Goal: Transaction & Acquisition: Book appointment/travel/reservation

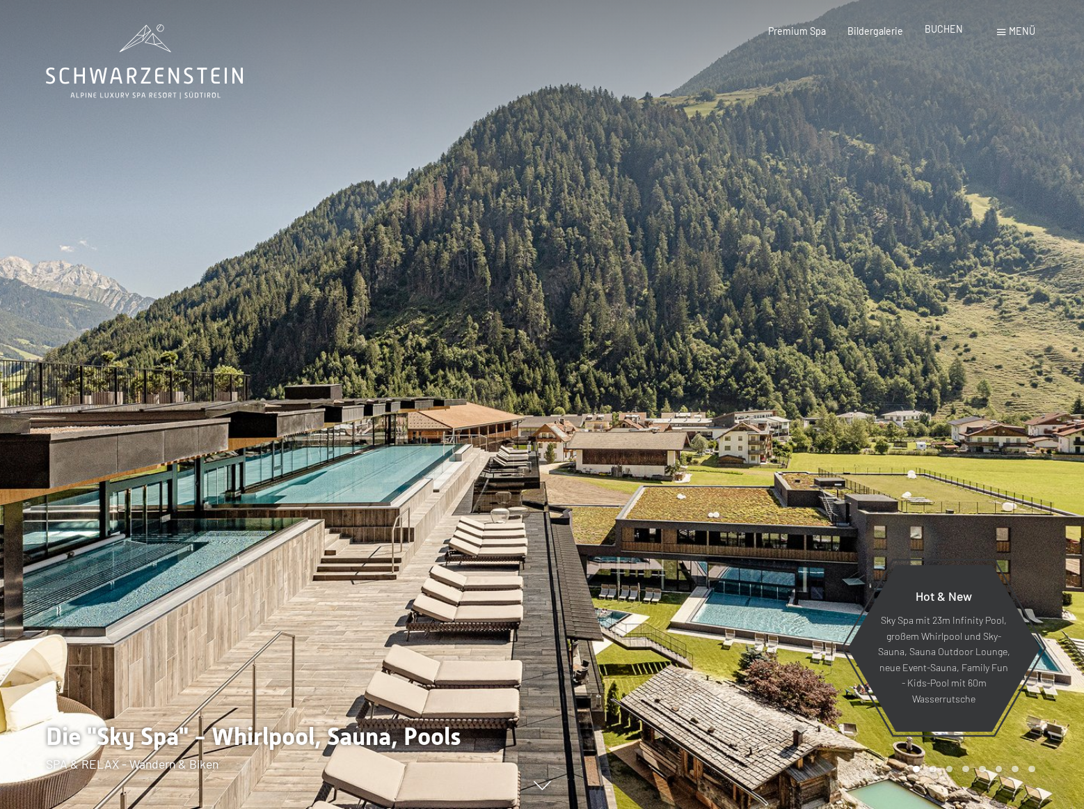
click at [951, 26] on span "BUCHEN" at bounding box center [944, 29] width 38 height 12
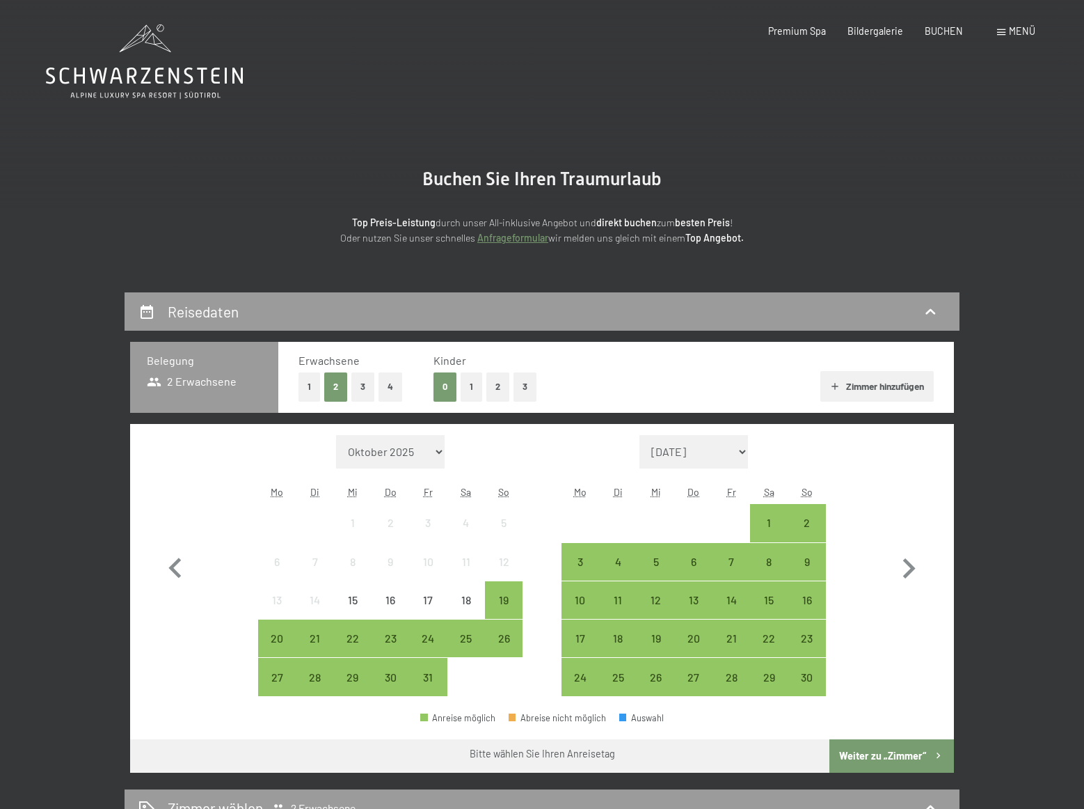
click at [526, 387] on button "3" at bounding box center [525, 386] width 23 height 29
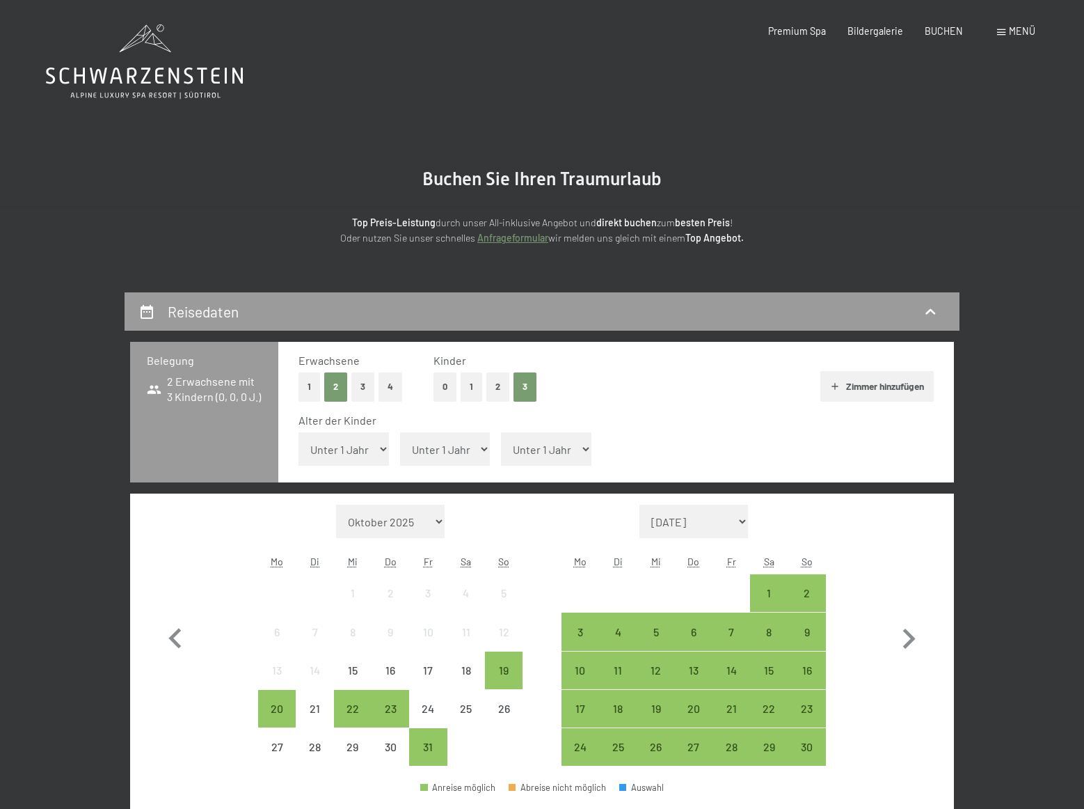
click at [380, 452] on select "Unter 1 Jahr 1 Jahr 2 Jahre 3 Jahre 4 Jahre 5 Jahre 6 Jahre 7 Jahre 8 Jahre 9 J…" at bounding box center [344, 448] width 90 height 33
select select "3"
click at [299, 432] on select "Unter 1 Jahr 1 Jahr 2 Jahre 3 Jahre 4 Jahre 5 Jahre 6 Jahre 7 Jahre 8 Jahre 9 J…" at bounding box center [344, 448] width 90 height 33
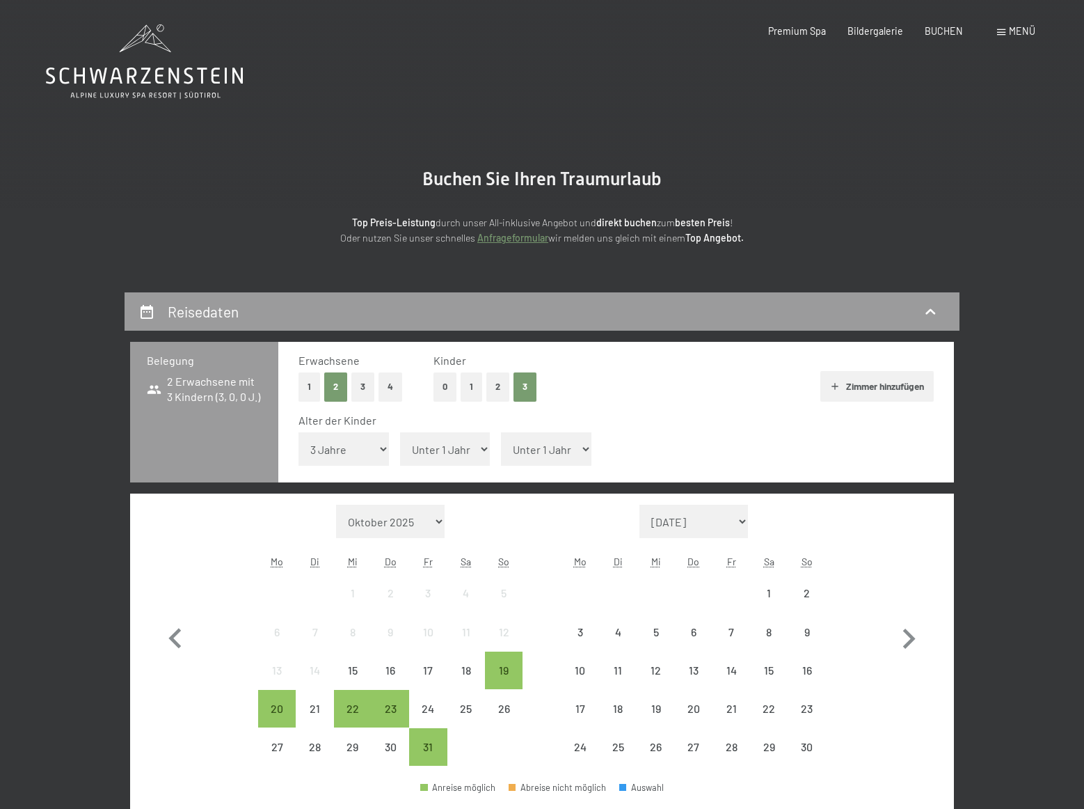
click at [482, 451] on select "Unter 1 Jahr 1 Jahr 2 Jahre 3 Jahre 4 Jahre 5 Jahre 6 Jahre 7 Jahre 8 Jahre 9 J…" at bounding box center [445, 448] width 90 height 33
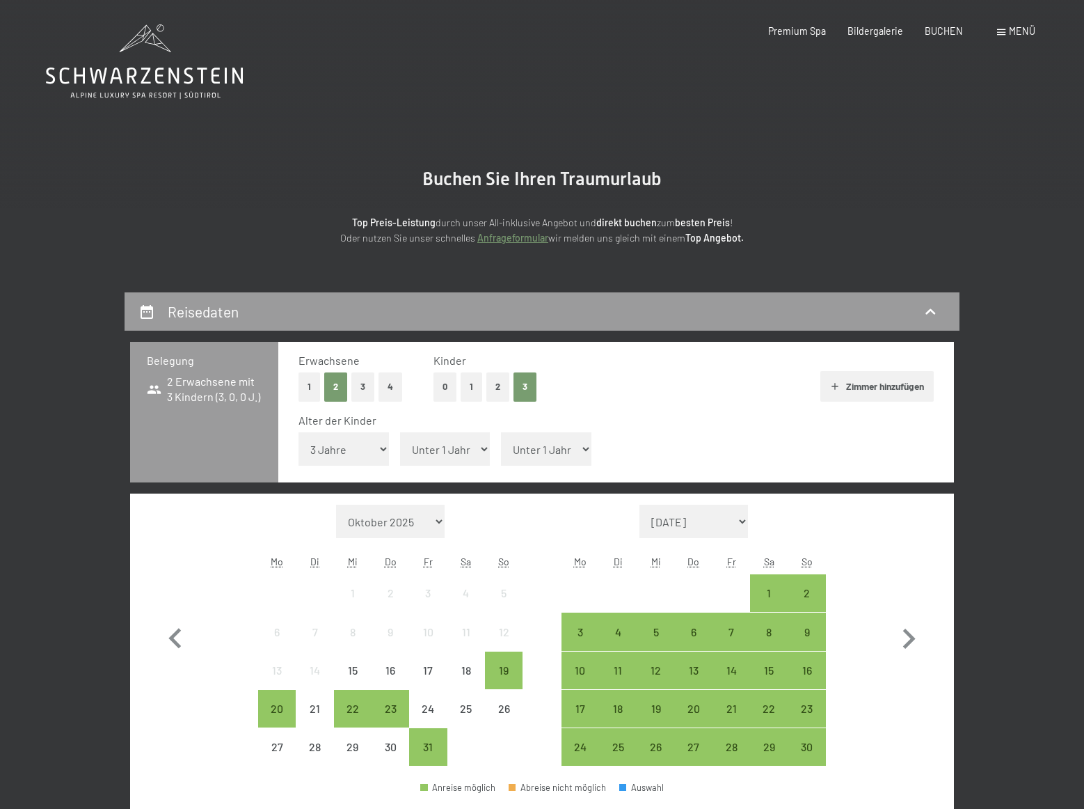
select select "7"
click at [400, 432] on select "Unter 1 Jahr 1 Jahr 2 Jahre 3 Jahre 4 Jahre 5 Jahre 6 Jahre 7 Jahre 8 Jahre 9 J…" at bounding box center [445, 448] width 90 height 33
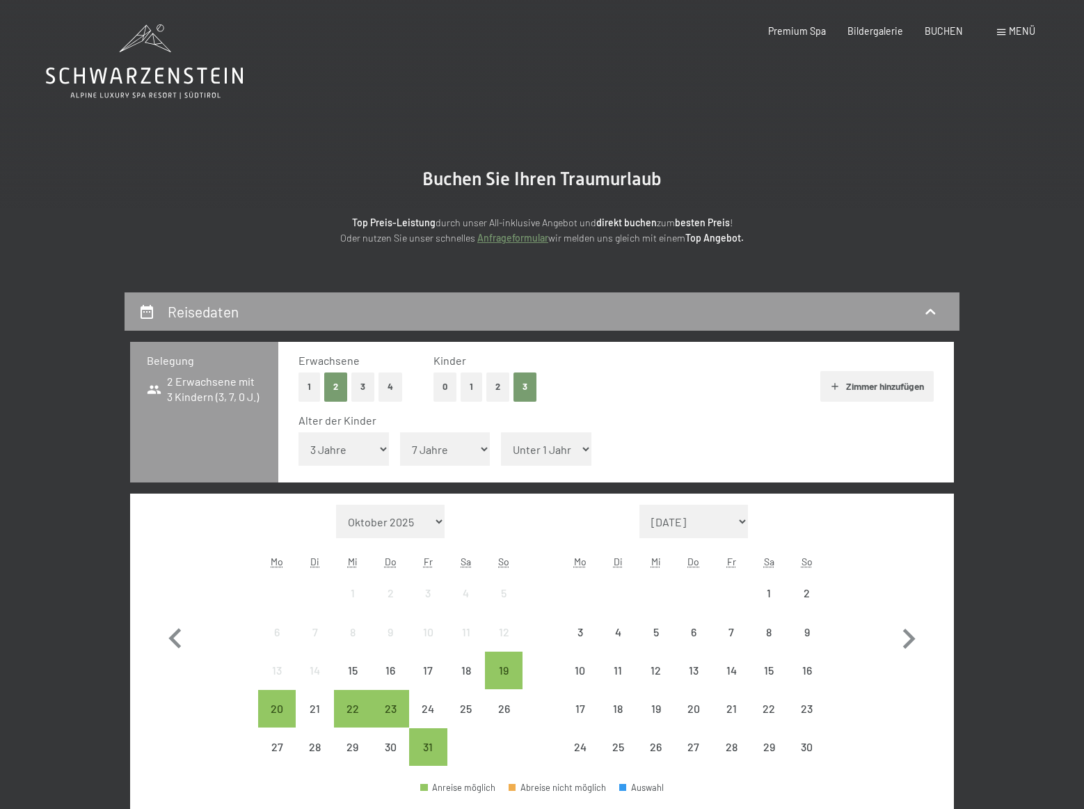
click at [573, 446] on select "Unter 1 Jahr 1 Jahr 2 Jahre 3 Jahre 4 Jahre 5 Jahre 6 Jahre 7 Jahre 8 Jahre 9 J…" at bounding box center [546, 448] width 90 height 33
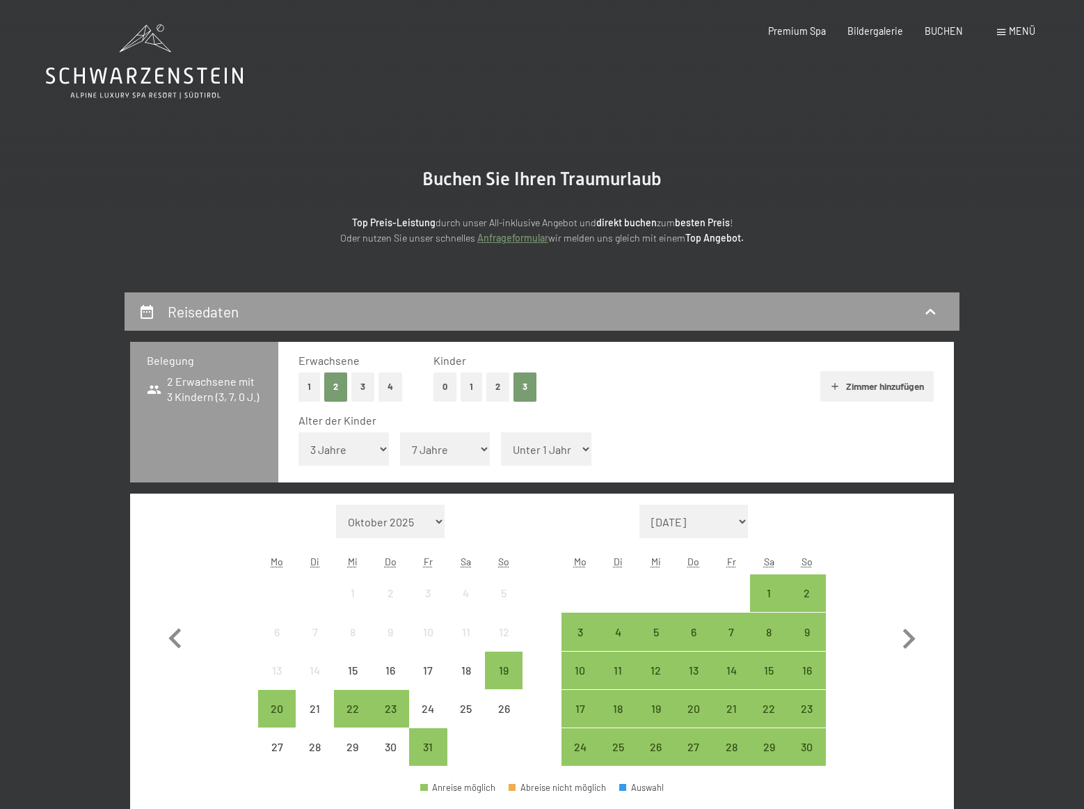
select select "11"
click at [501, 432] on select "Unter 1 Jahr 1 Jahr 2 Jahre 3 Jahre 4 Jahre 5 Jahre 6 Jahre 7 Jahre 8 Jahre 9 J…" at bounding box center [546, 448] width 90 height 33
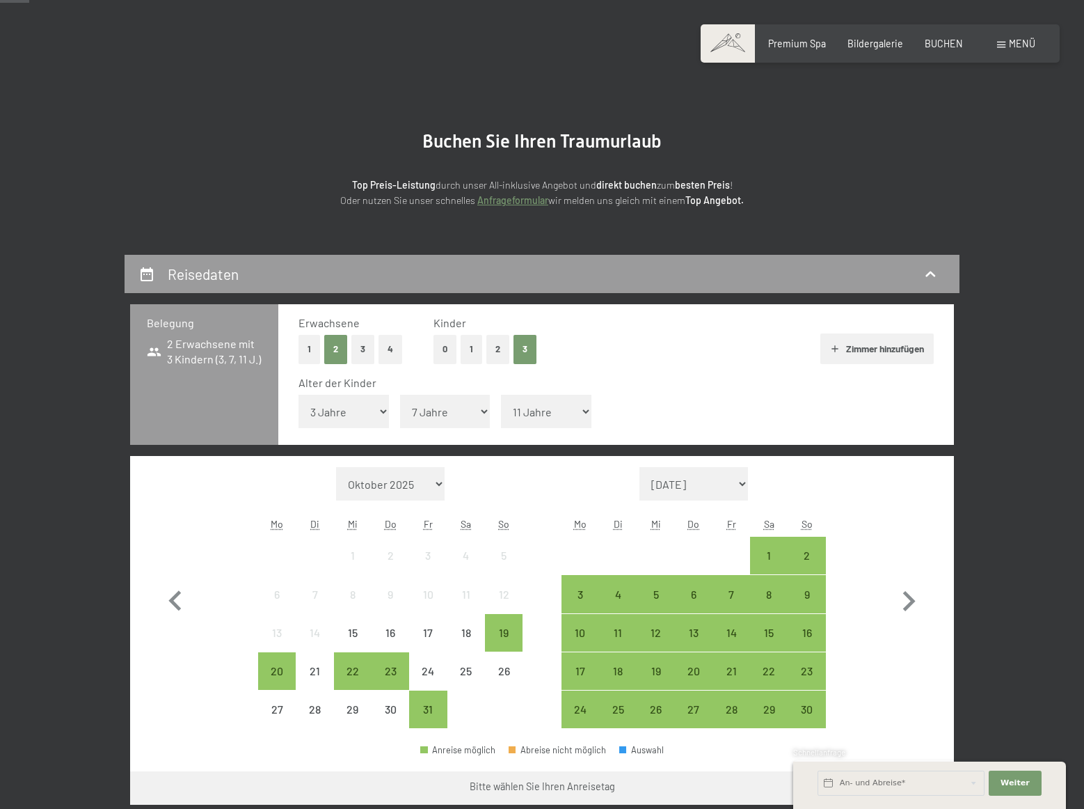
scroll to position [139, 0]
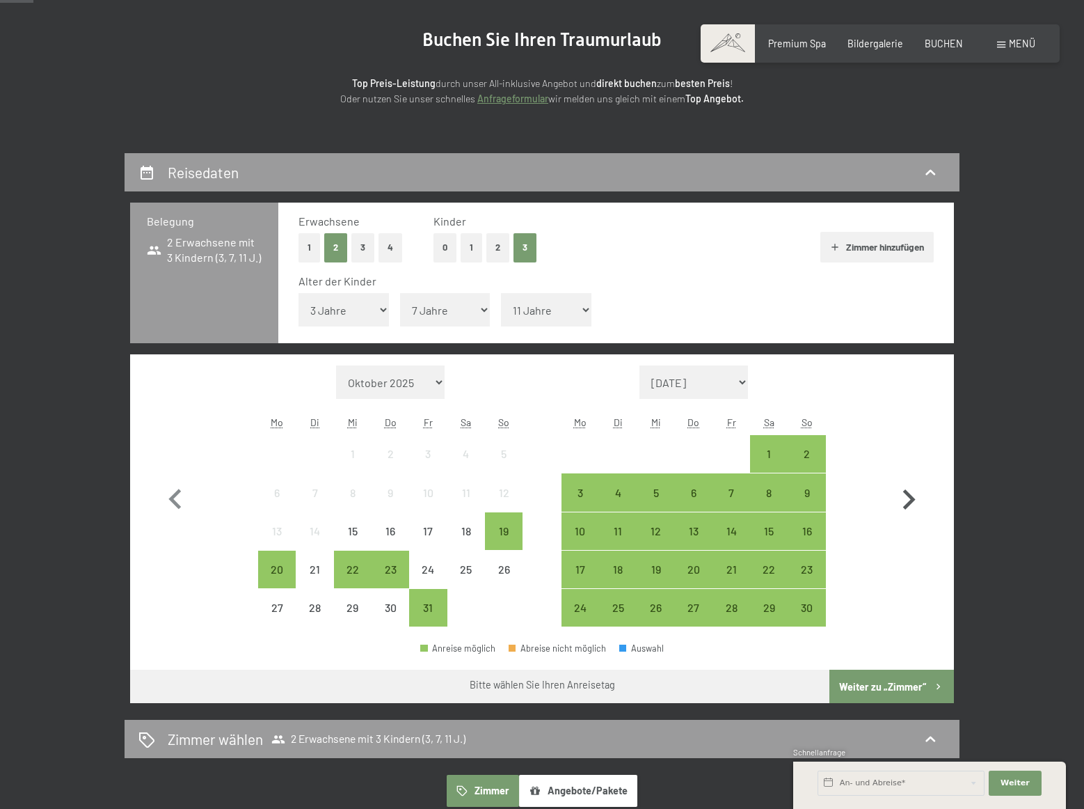
click at [905, 498] on icon "button" at bounding box center [909, 499] width 40 height 40
select select "2025-11-01"
select select "2025-12-01"
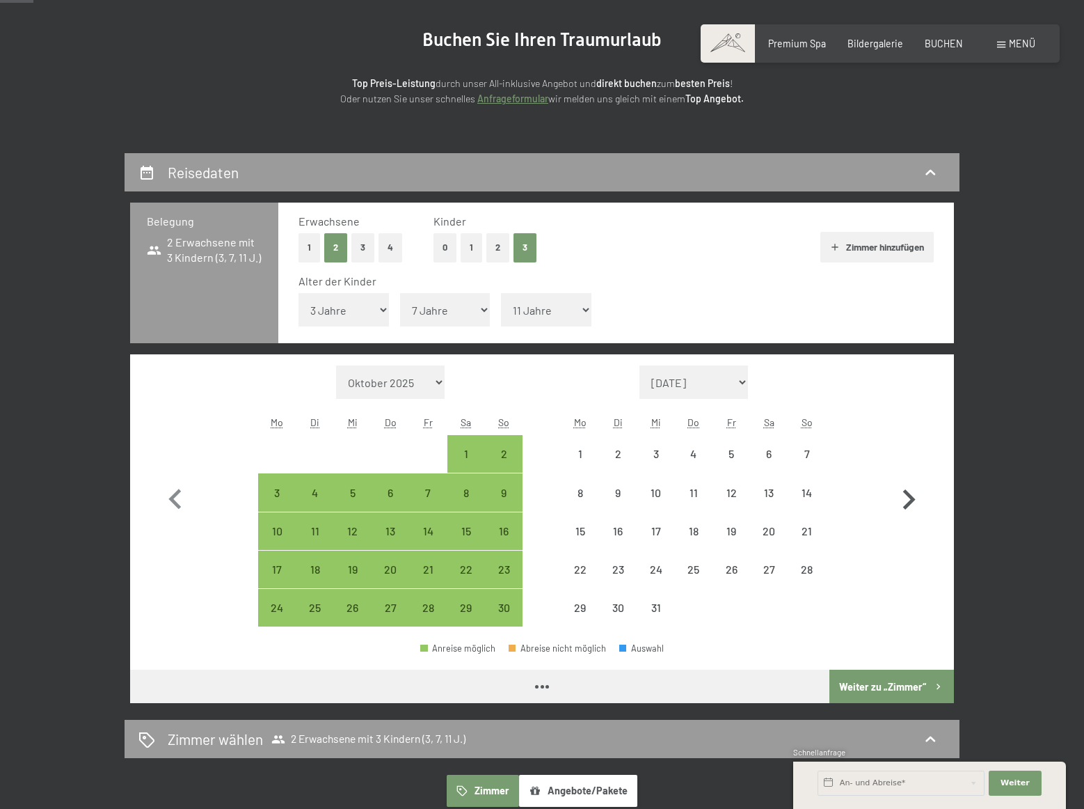
select select "2025-11-01"
select select "2025-12-01"
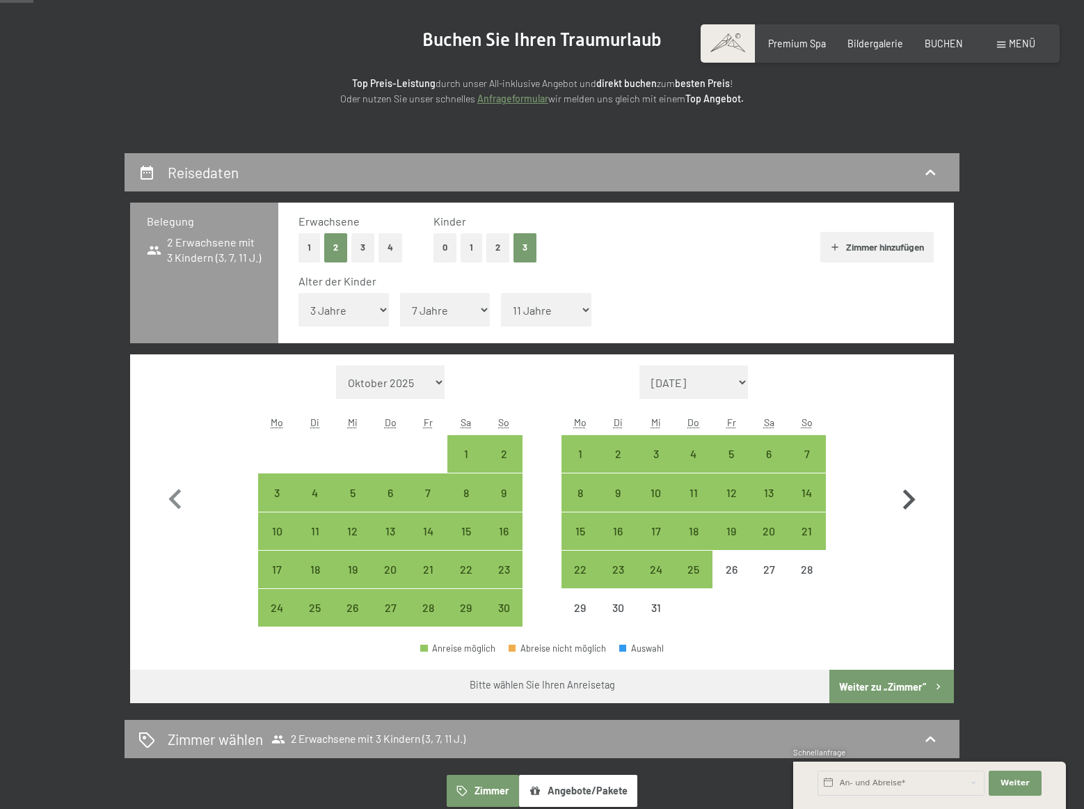
click at [905, 498] on icon "button" at bounding box center [909, 499] width 40 height 40
select select "2025-12-01"
select select "2026-01-01"
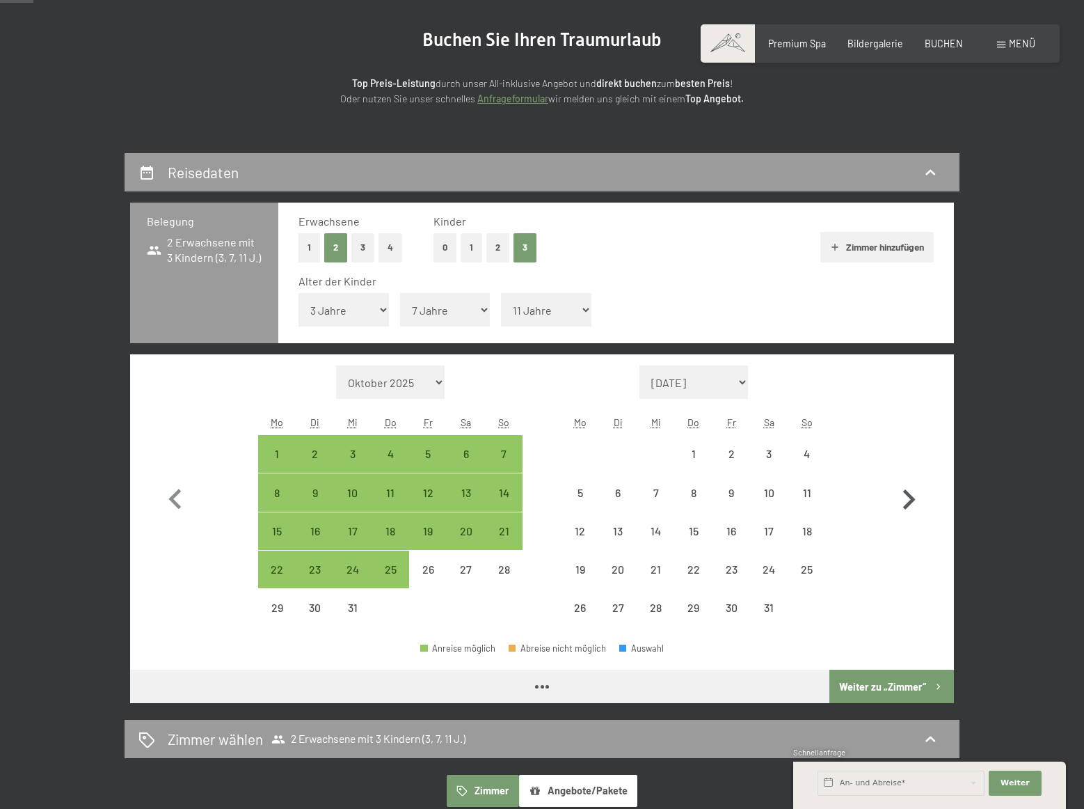
select select "2025-12-01"
select select "2026-01-01"
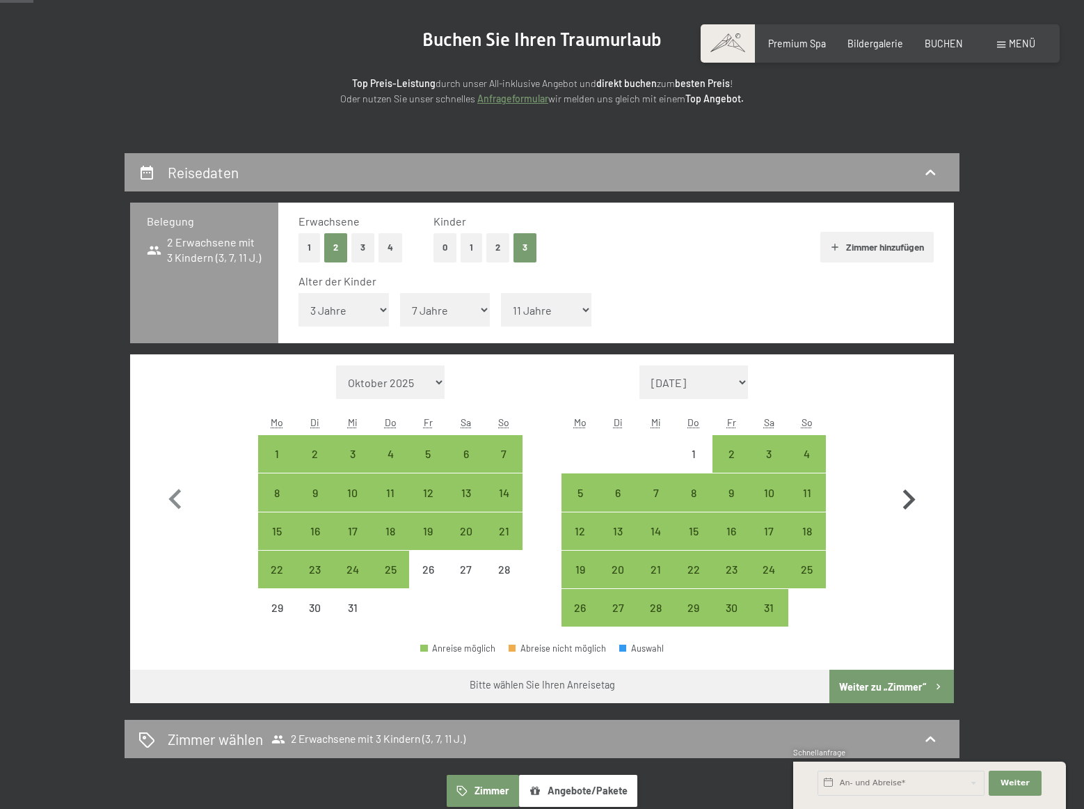
click at [905, 498] on icon "button" at bounding box center [909, 499] width 40 height 40
select select "2026-01-01"
select select "2026-02-01"
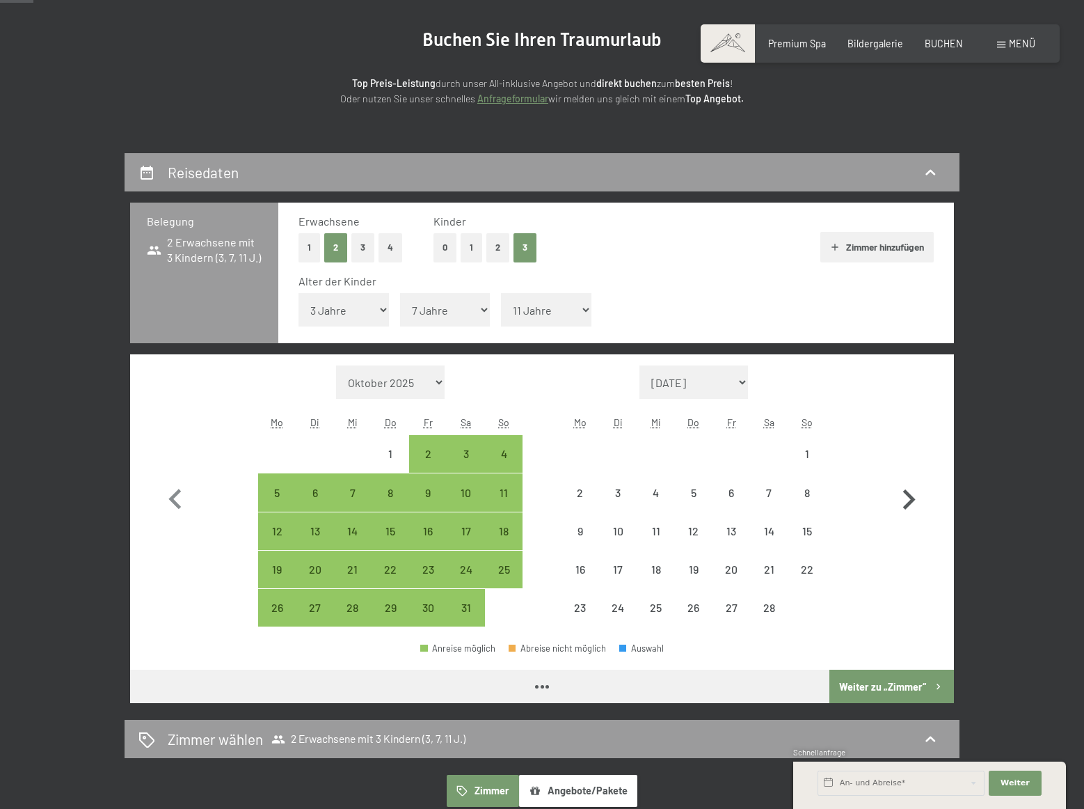
select select "2026-01-01"
select select "2026-02-01"
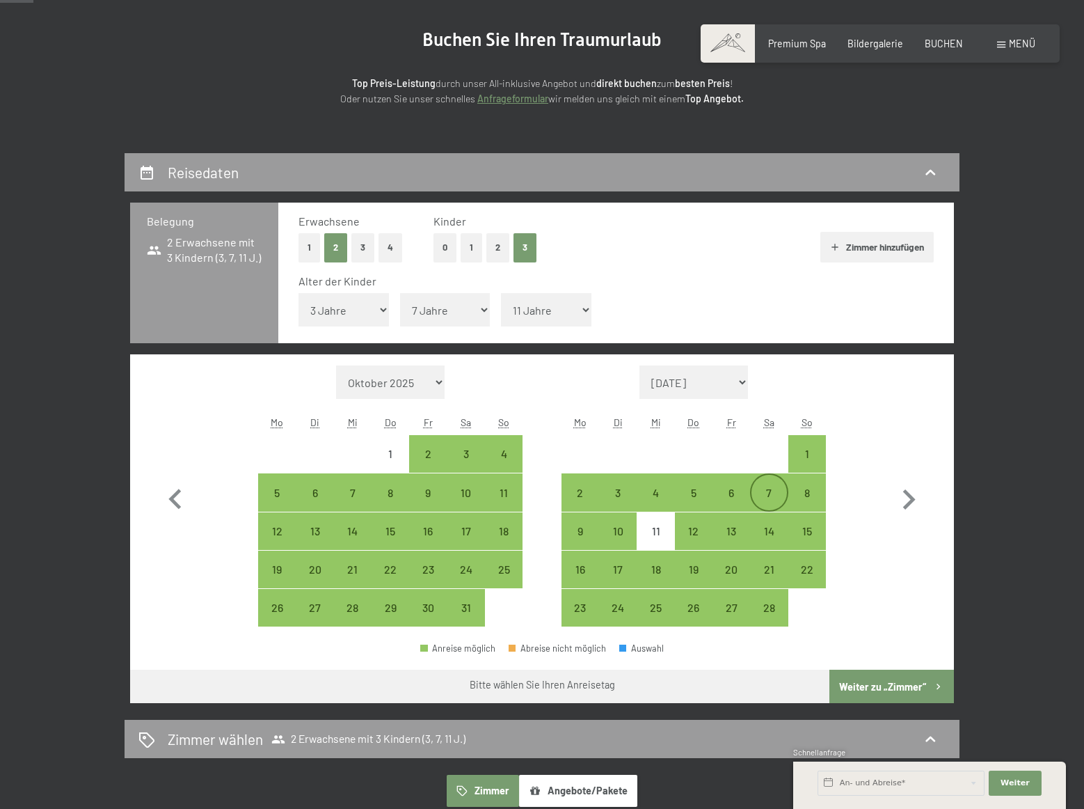
click at [763, 493] on div "7" at bounding box center [769, 504] width 35 height 35
select select "2026-01-01"
select select "2026-02-01"
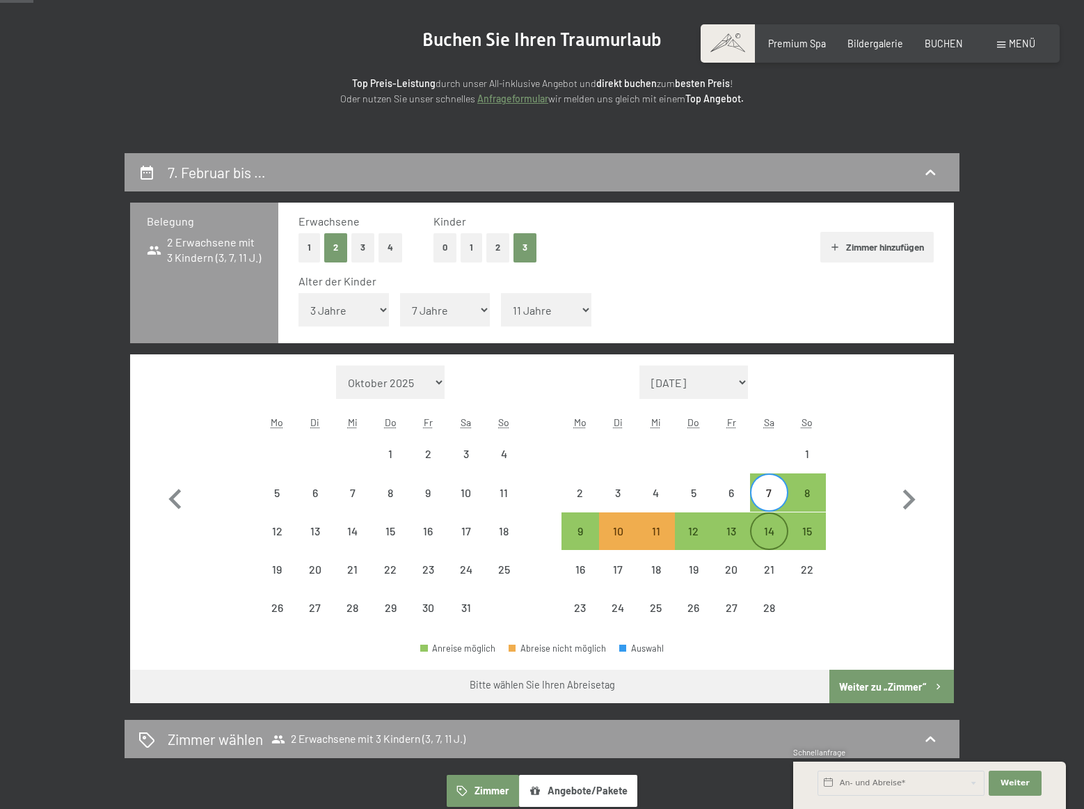
click at [769, 541] on div "14" at bounding box center [769, 542] width 35 height 35
select select "2026-01-01"
select select "2026-02-01"
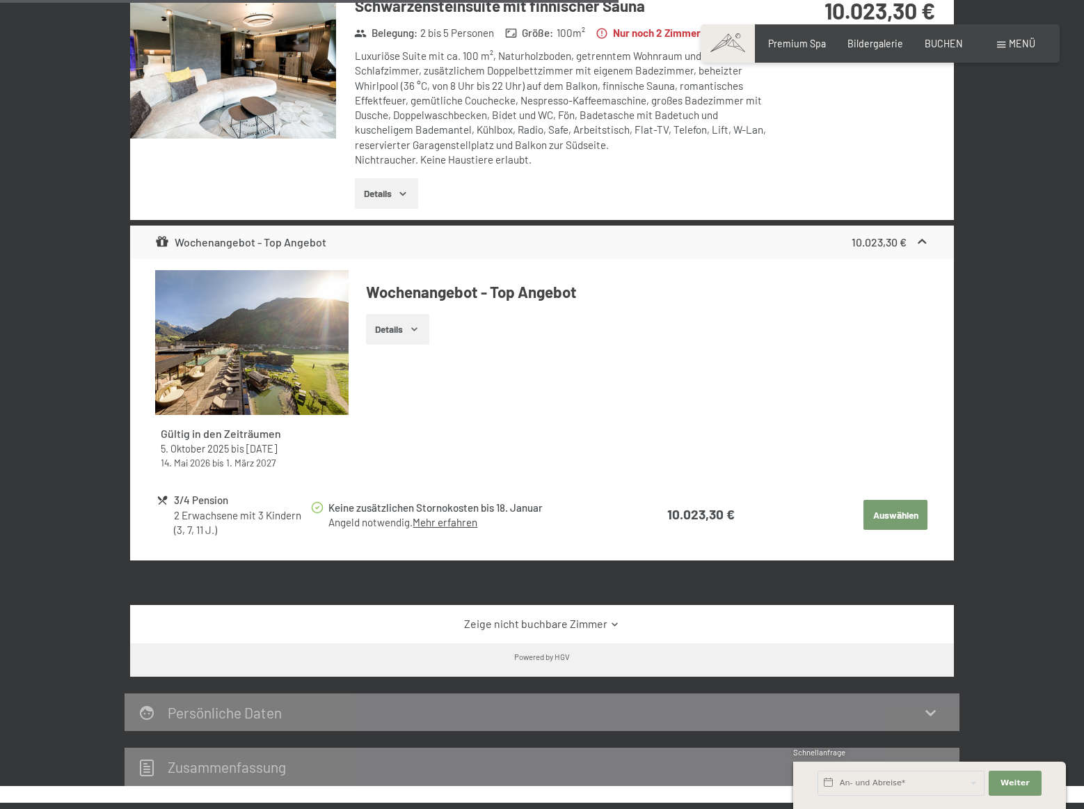
scroll to position [1601, 0]
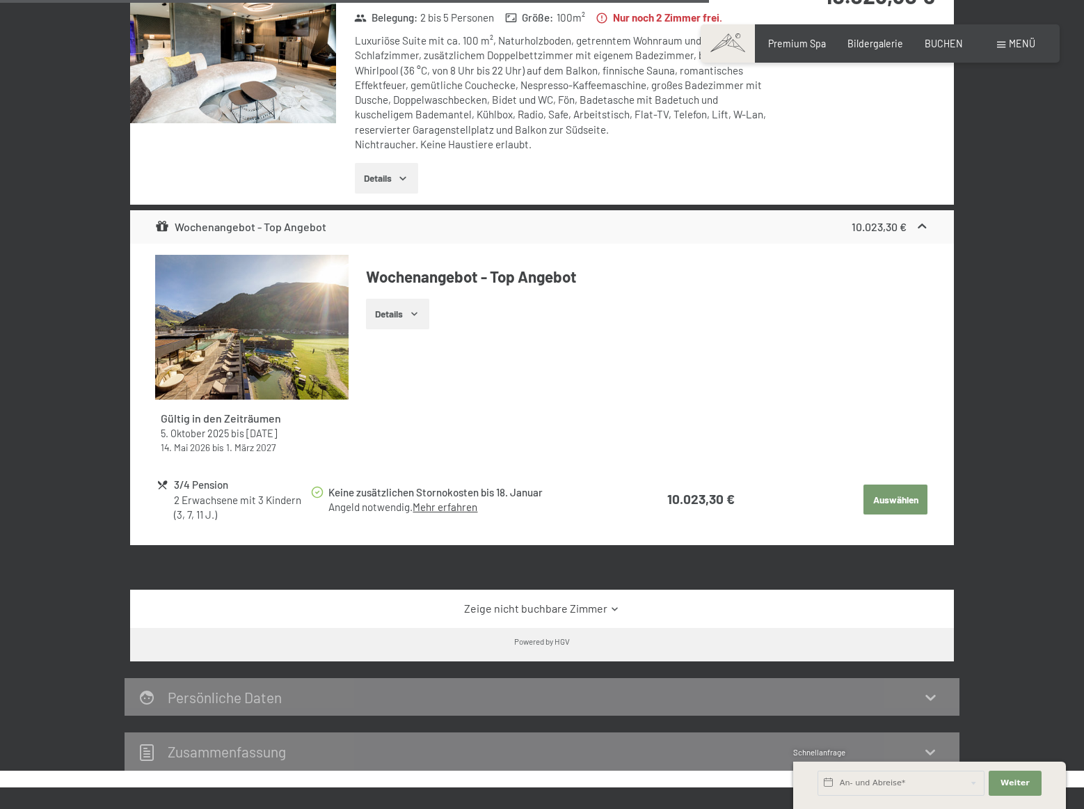
click at [895, 486] on button "Auswählen" at bounding box center [896, 499] width 64 height 31
select select "2026-01-01"
select select "2026-02-01"
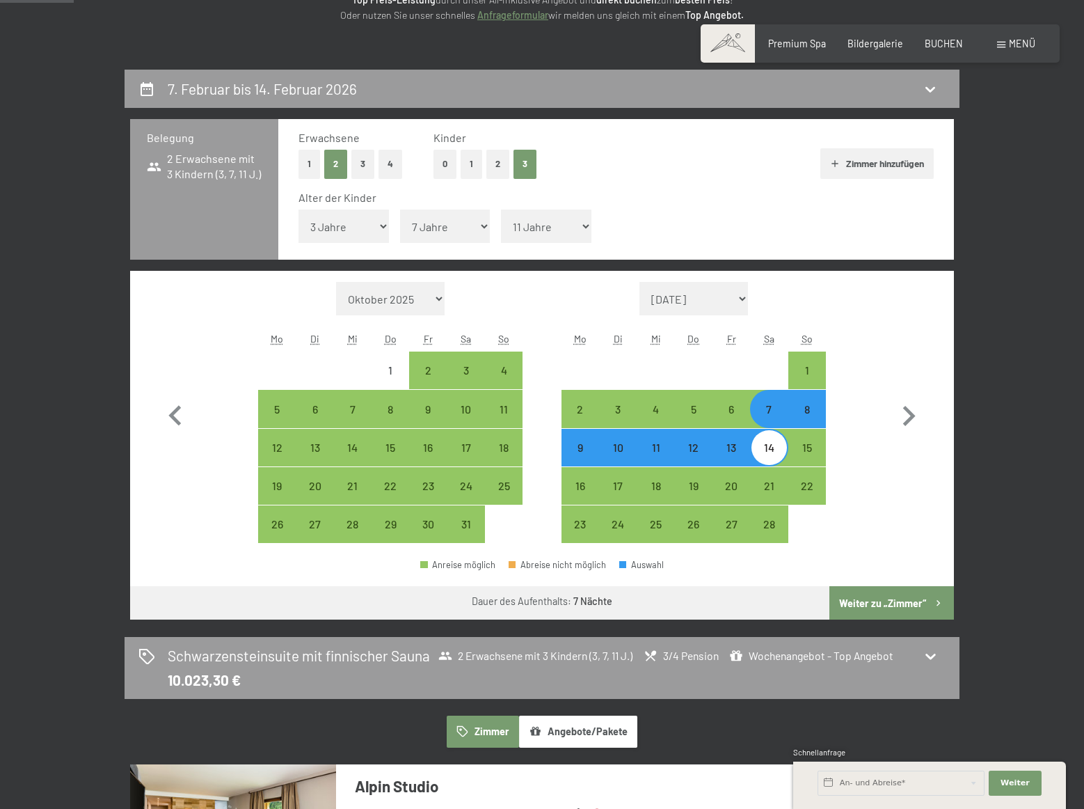
scroll to position [153, 0]
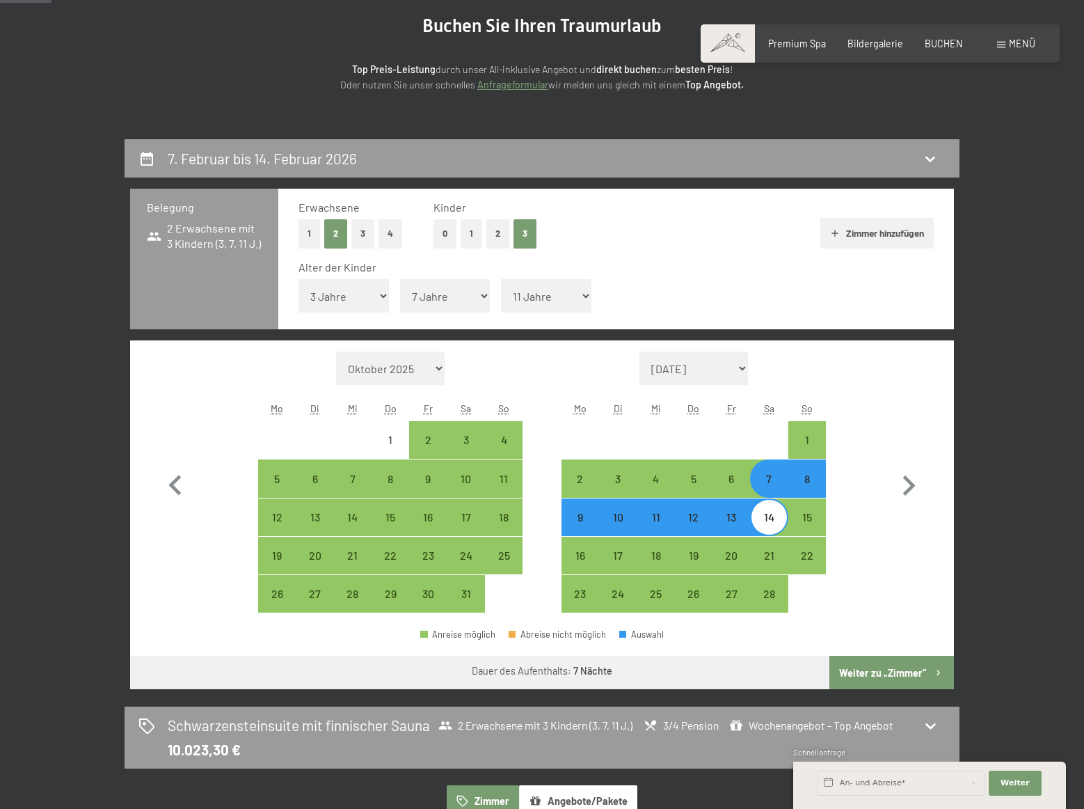
click at [834, 233] on icon "button" at bounding box center [835, 233] width 6 height 6
select select "2026-01-01"
select select "2026-02-01"
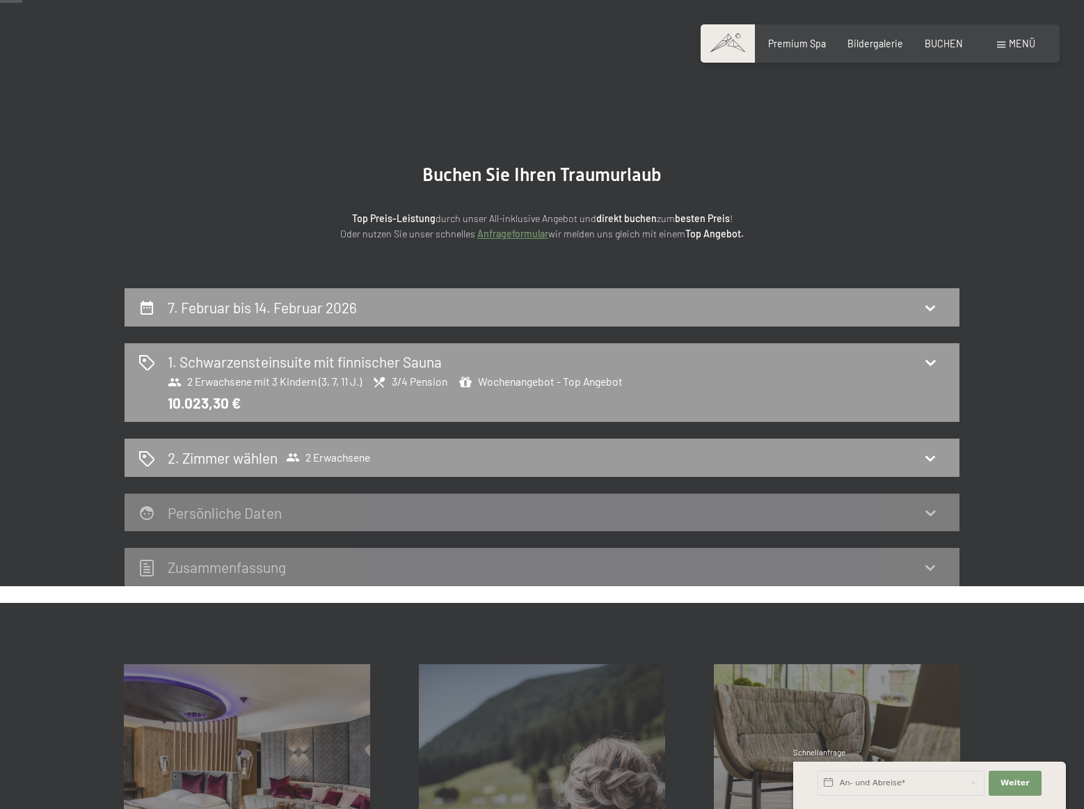
scroll to position [0, 0]
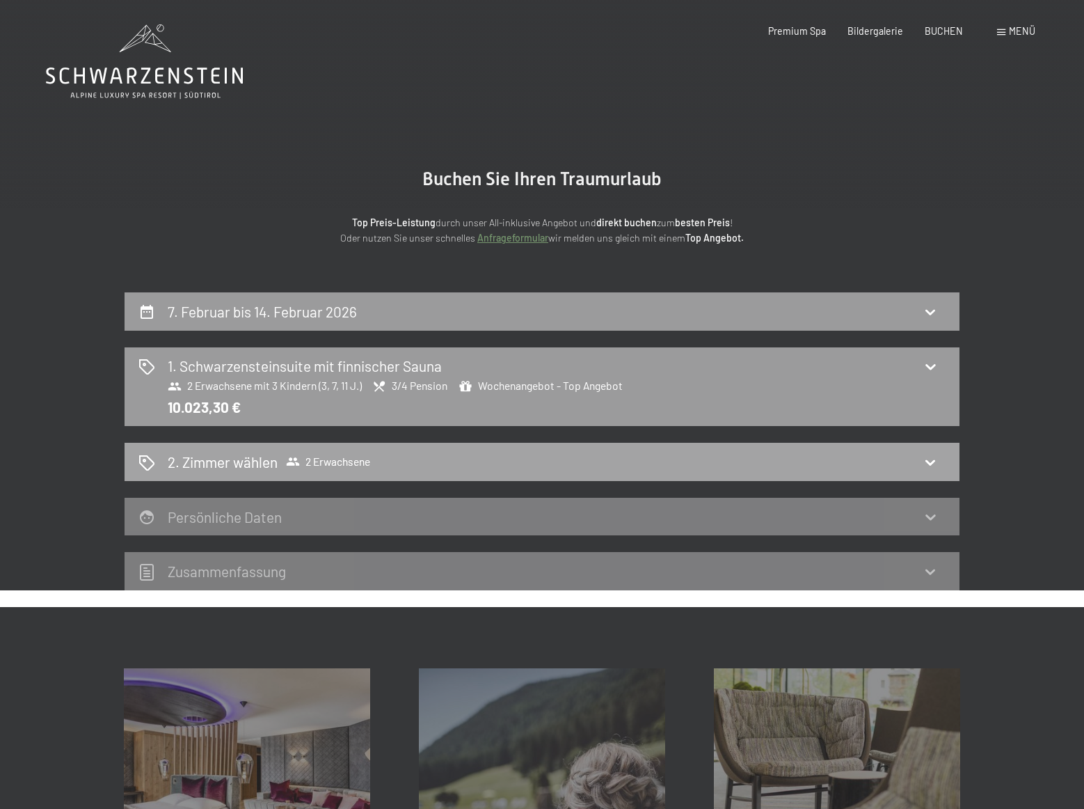
click at [931, 460] on icon at bounding box center [930, 462] width 17 height 17
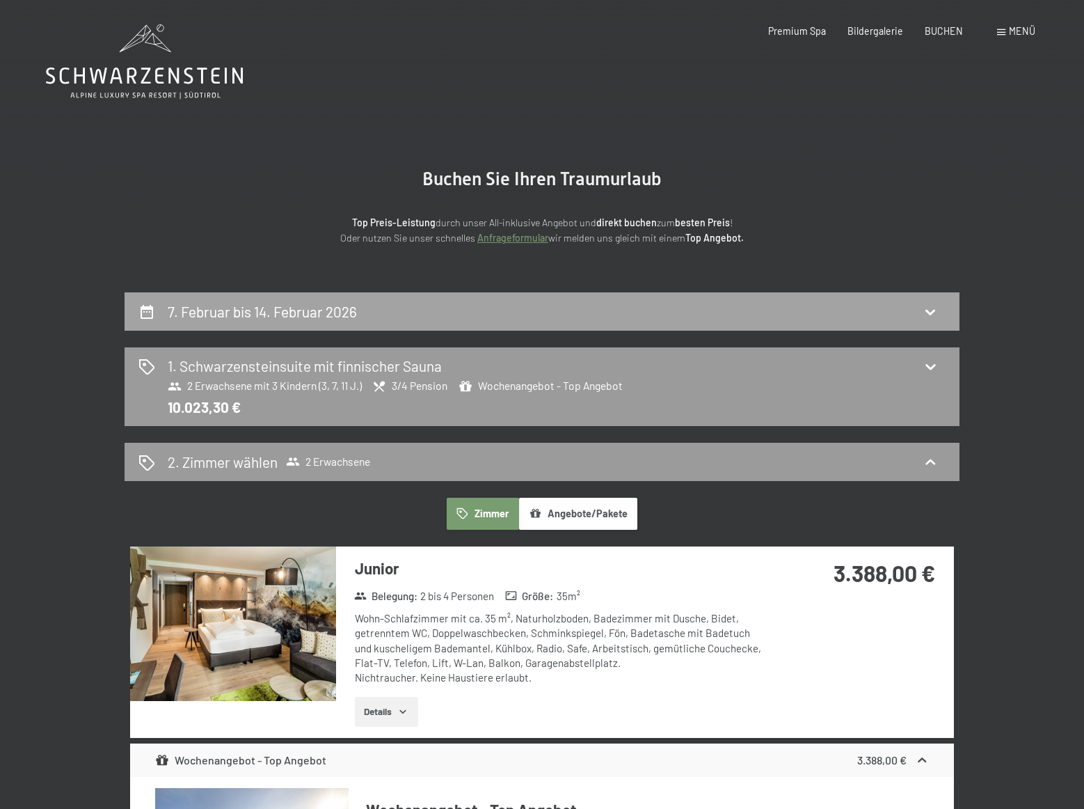
click at [934, 310] on icon at bounding box center [931, 312] width 10 height 6
select select "3"
select select "7"
select select "11"
select select "2026-01-01"
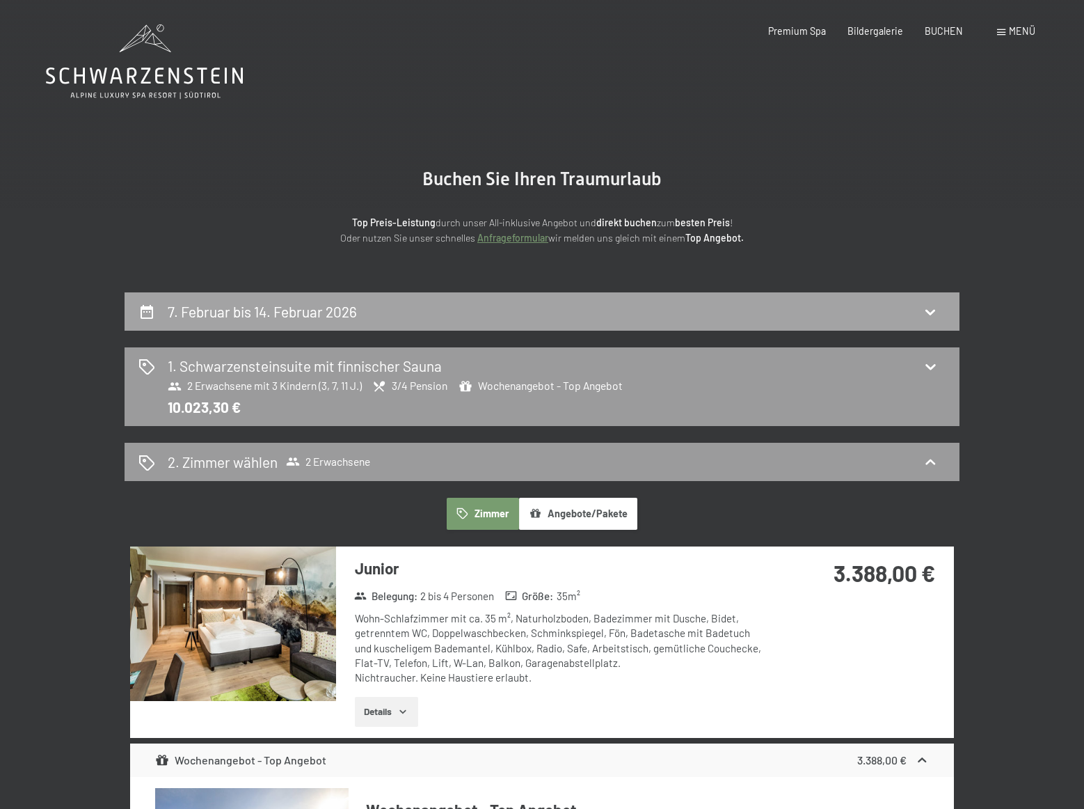
select select "2026-02-01"
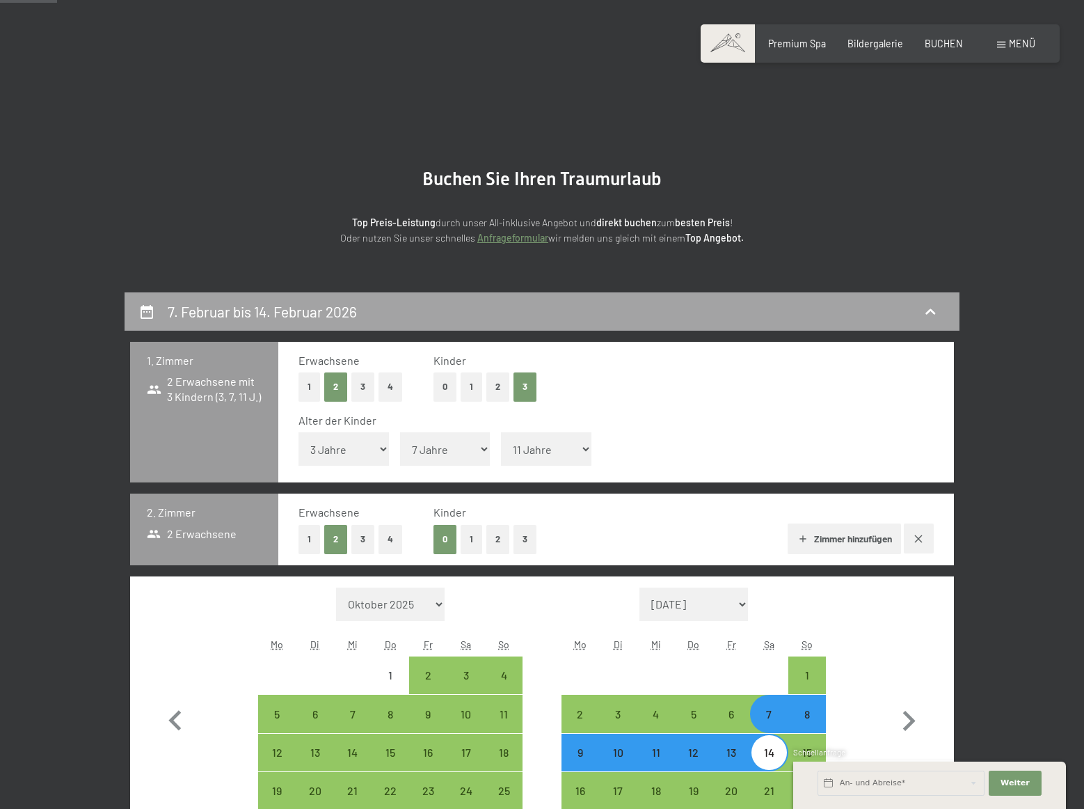
scroll to position [292, 0]
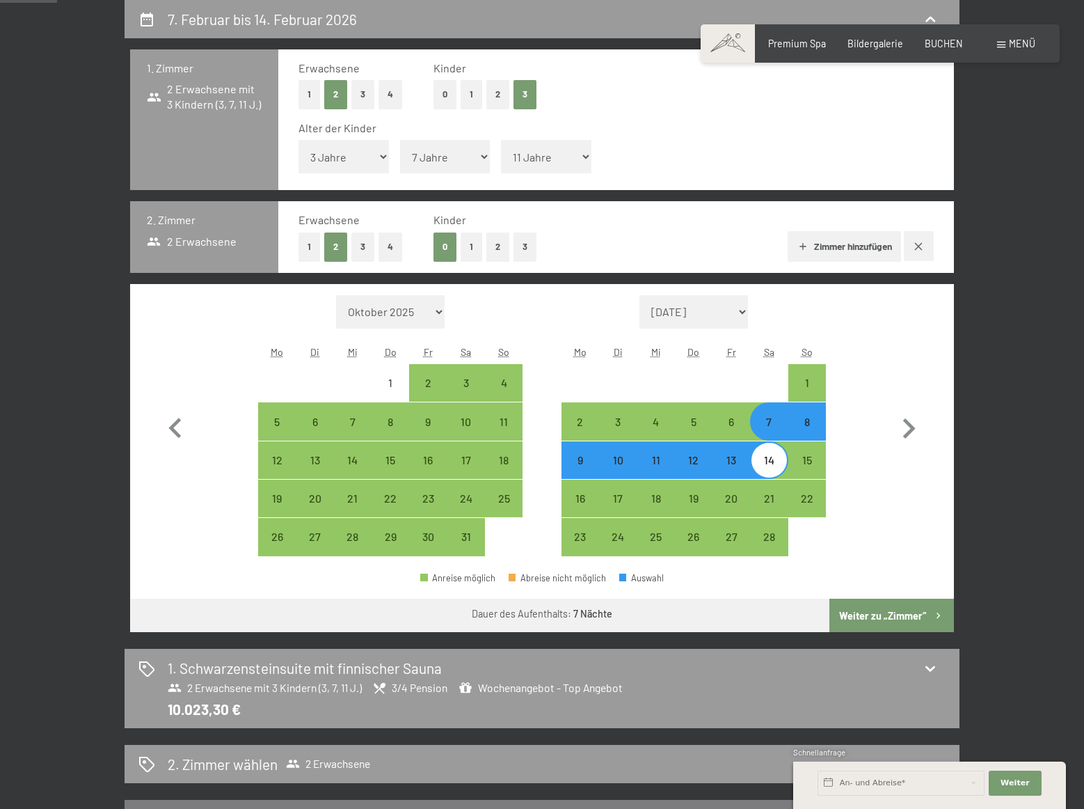
click at [917, 246] on icon "button" at bounding box center [918, 246] width 11 height 11
select select "2026-01-01"
select select "2026-02-01"
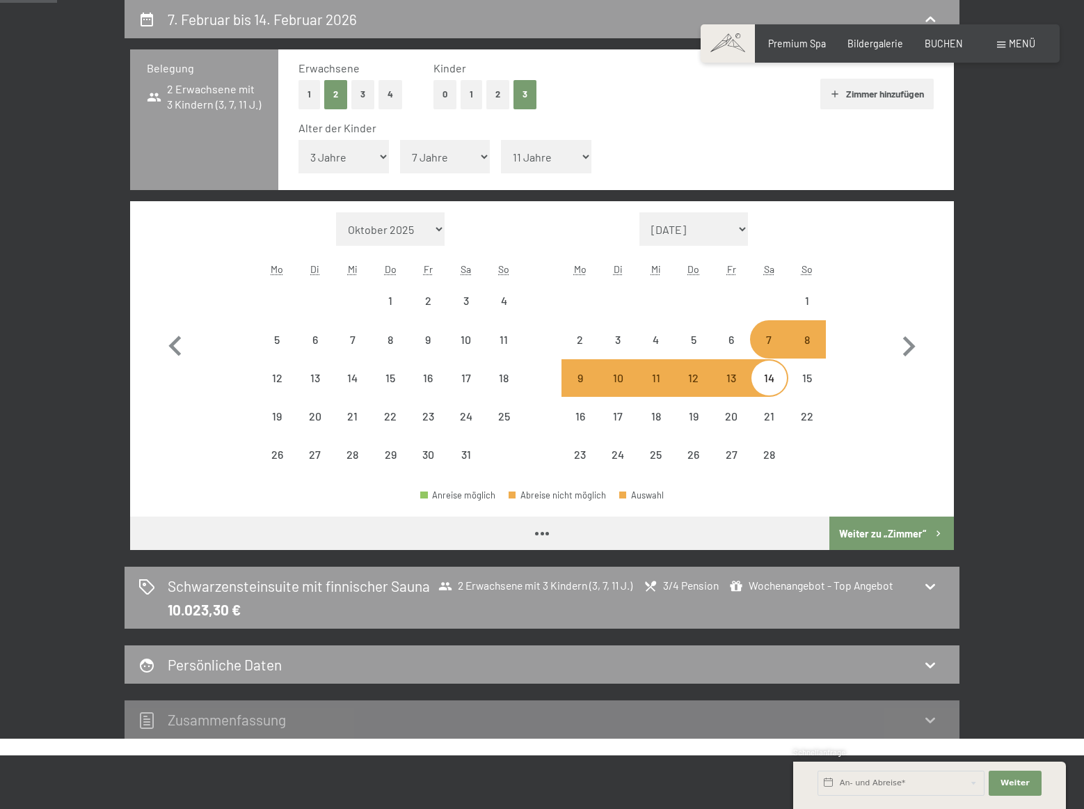
select select "2026-01-01"
select select "2026-02-01"
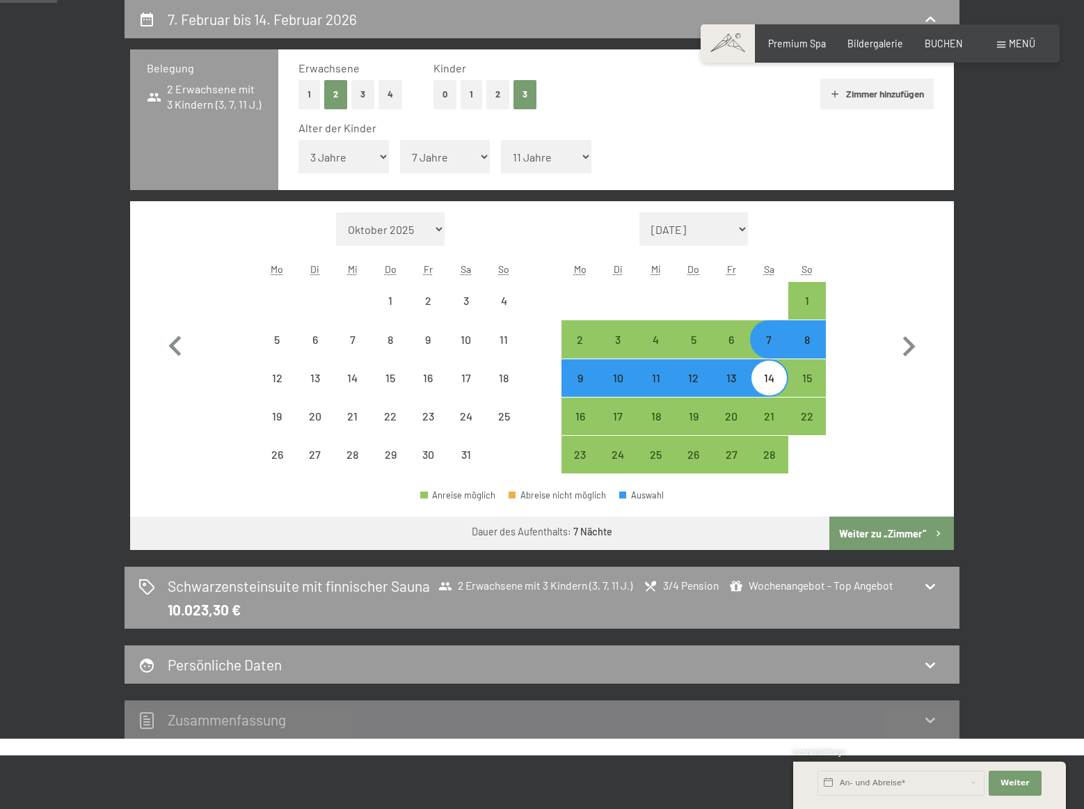
select select "2026-01-01"
select select "2026-02-01"
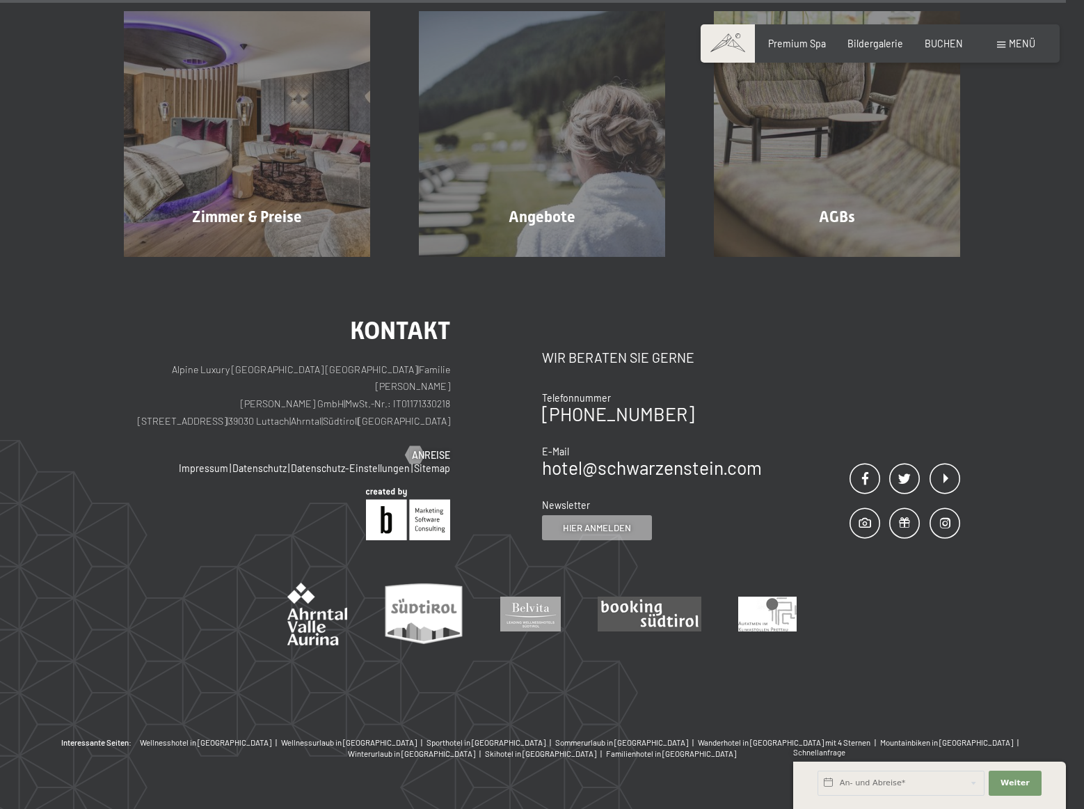
scroll to position [1121, 0]
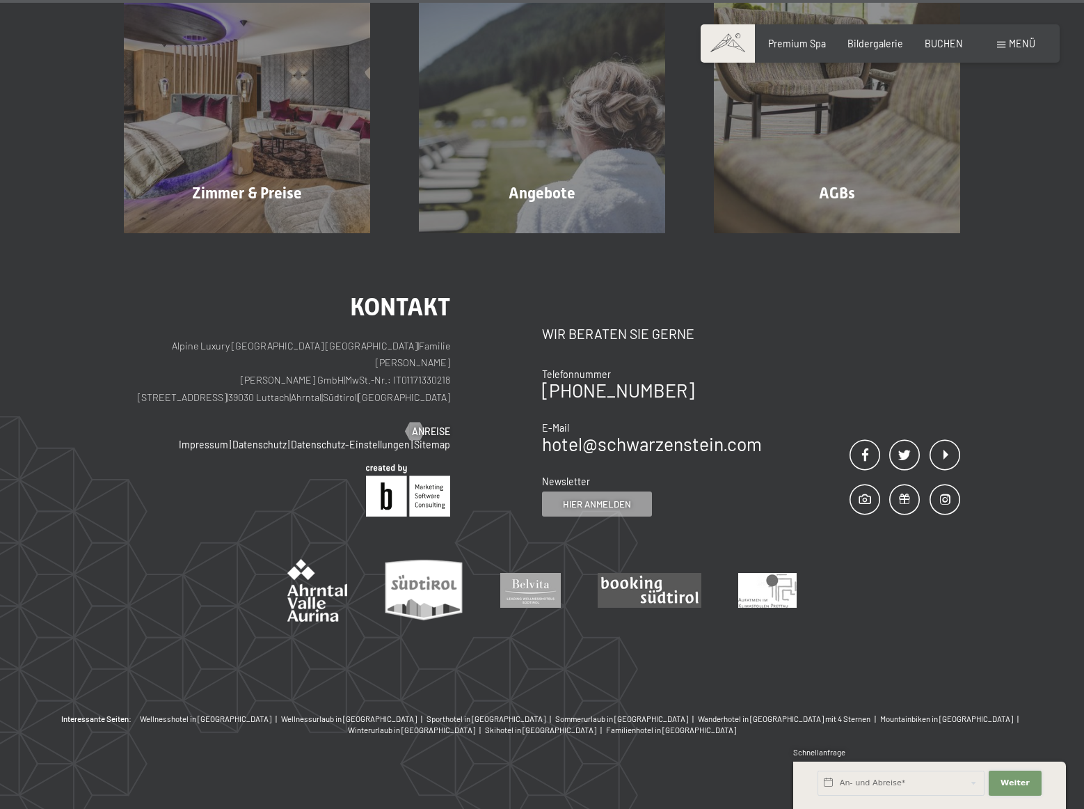
click at [1017, 784] on span "Weiter" at bounding box center [1015, 782] width 29 height 11
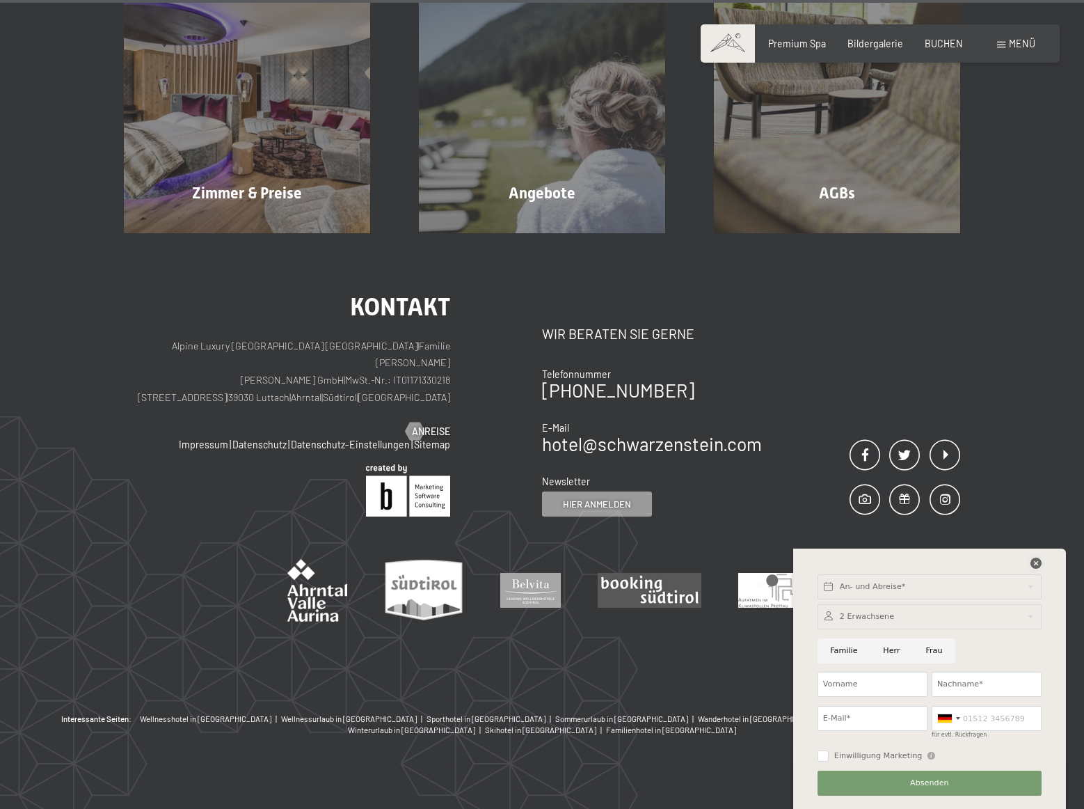
click at [1032, 563] on icon at bounding box center [1036, 562] width 11 height 11
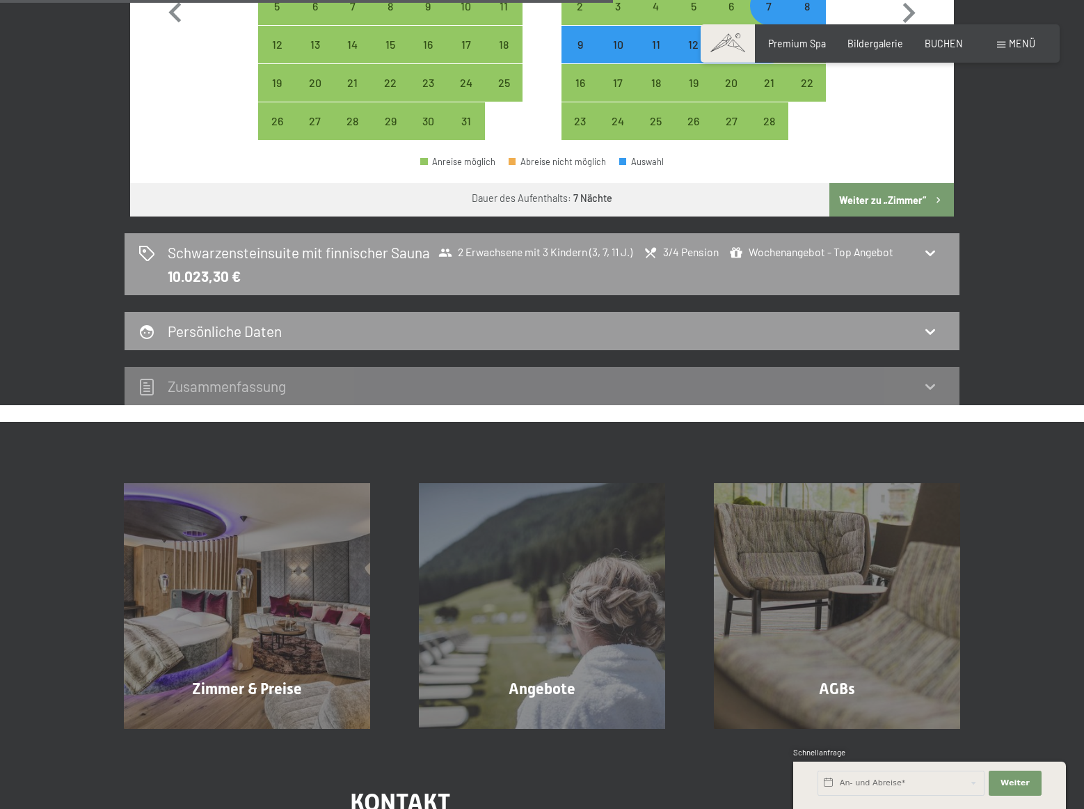
scroll to position [216, 0]
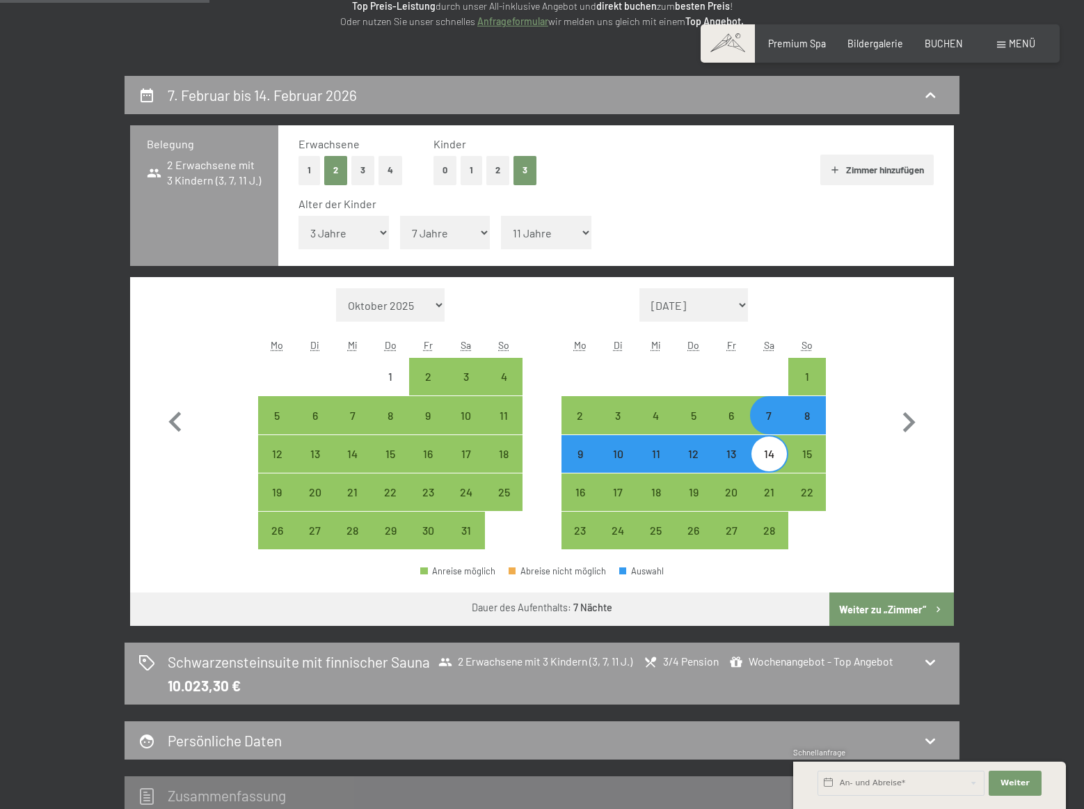
click at [903, 605] on button "Weiter zu „Zimmer“" at bounding box center [891, 608] width 125 height 33
select select "2026-01-01"
select select "2026-02-01"
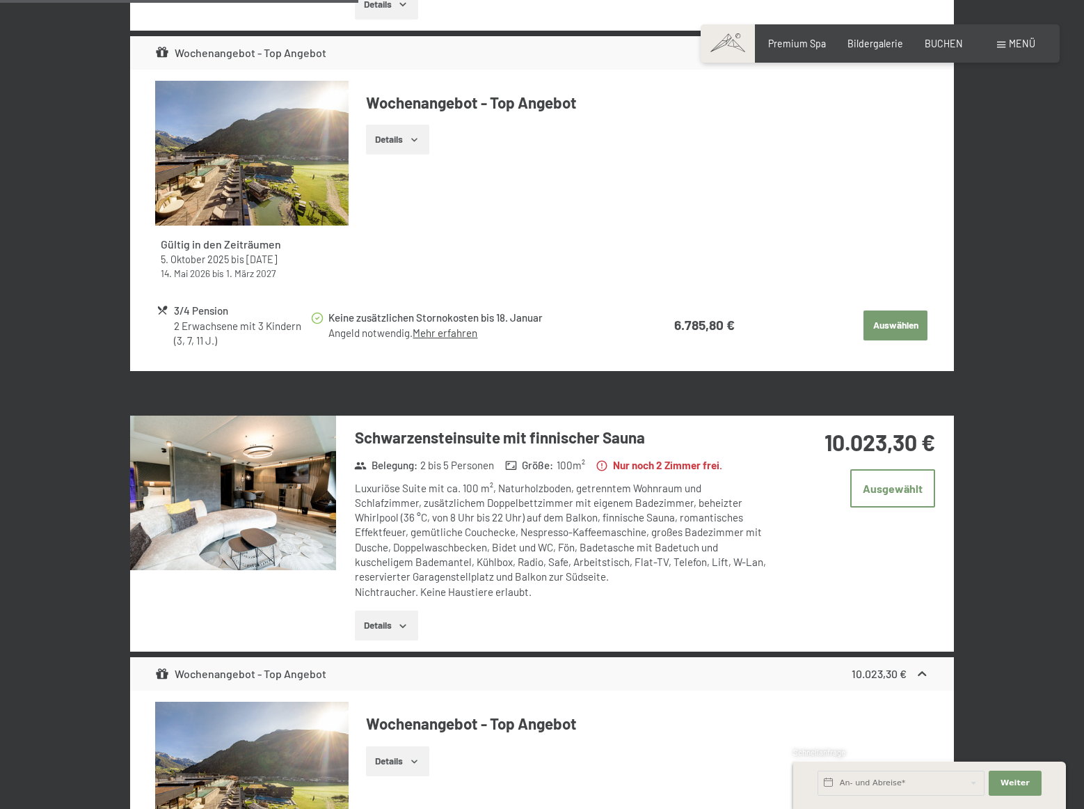
scroll to position [779, 0]
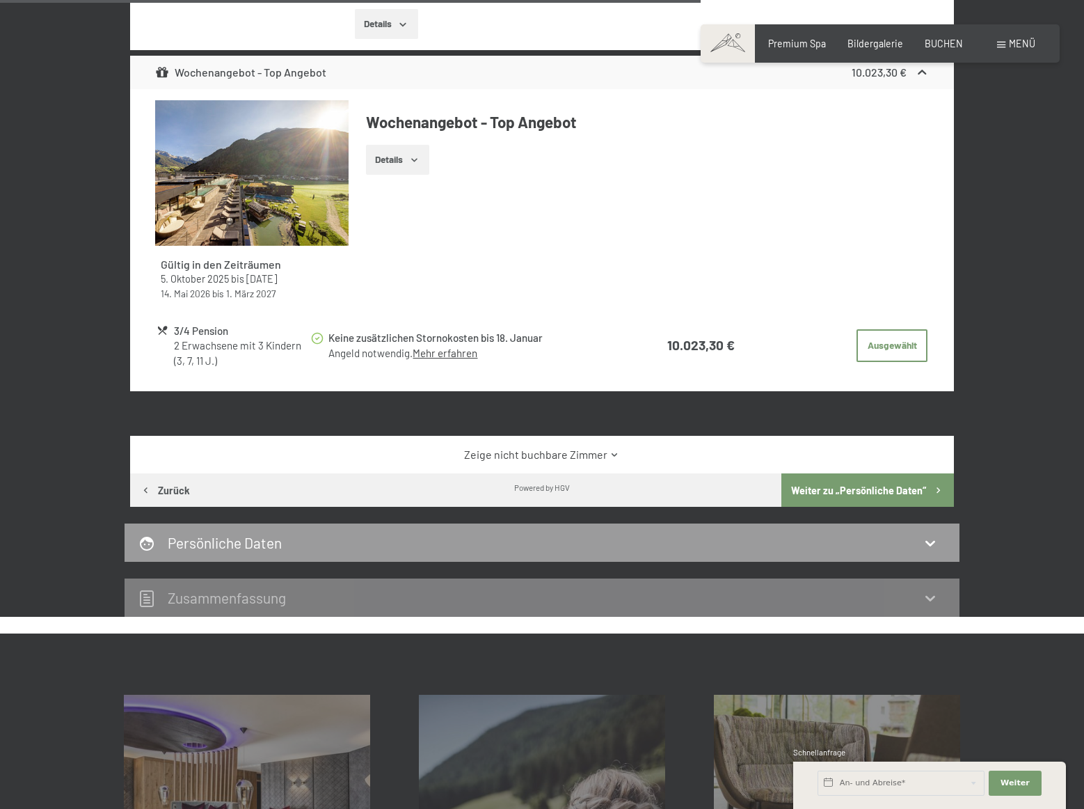
click at [877, 477] on button "Weiter zu „Persönliche Daten“" at bounding box center [867, 489] width 173 height 33
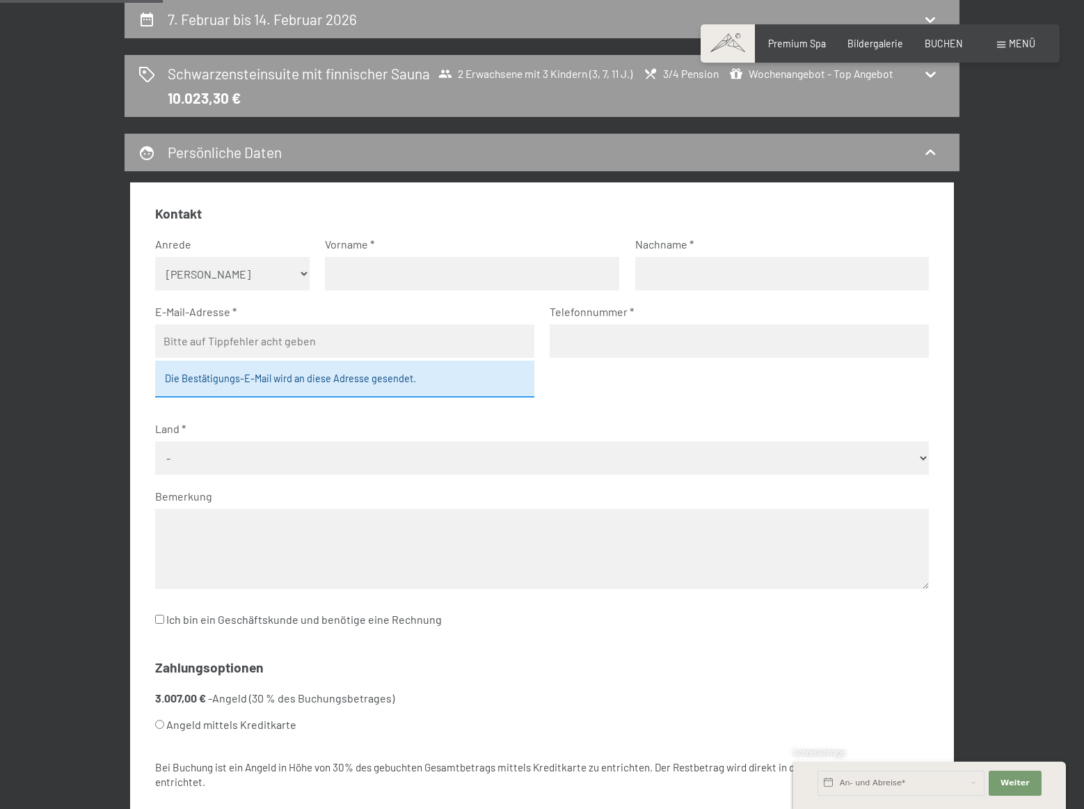
click at [356, 276] on input "text" at bounding box center [472, 273] width 294 height 33
type input "Armin"
type input "Strussnig"
type input "armin@strussnig.com"
type input "06644313654"
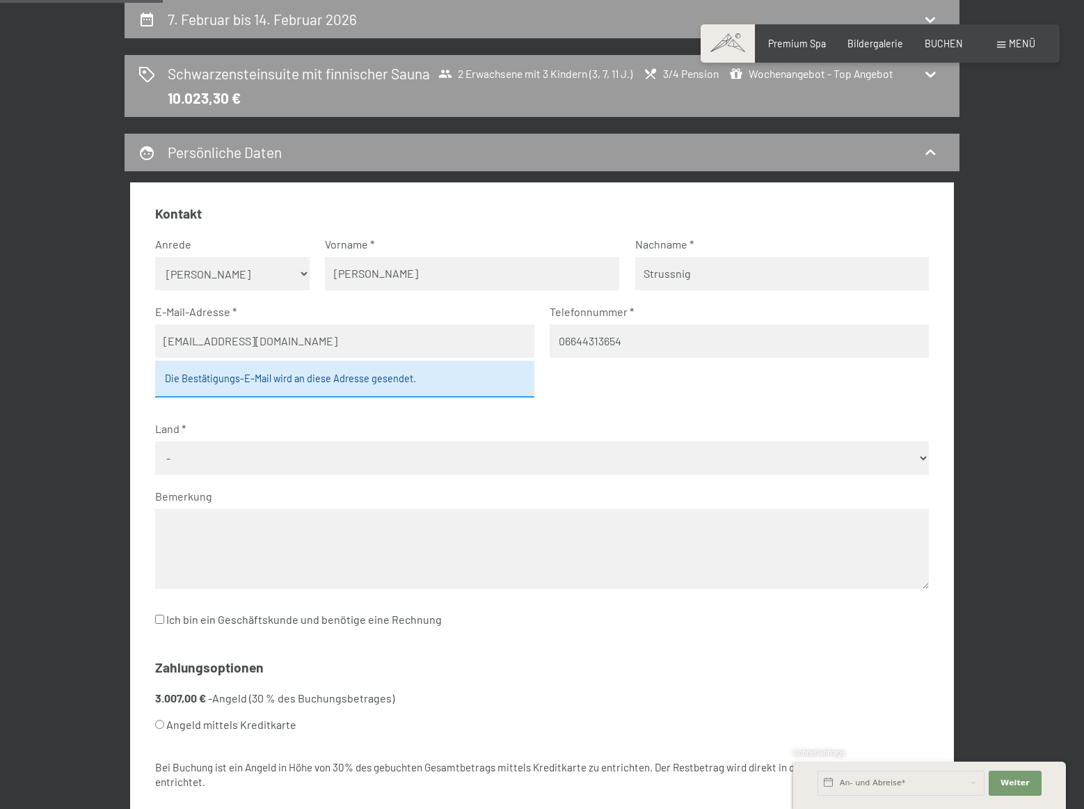
select select "AUT"
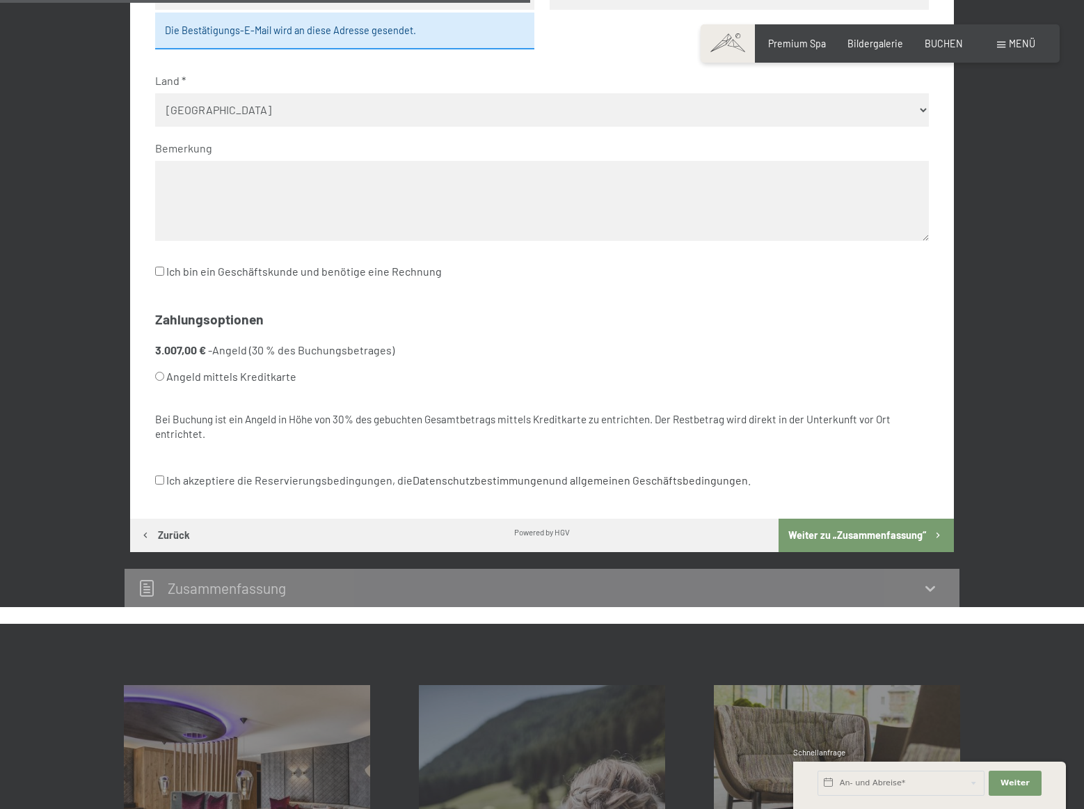
scroll to position [710, 0]
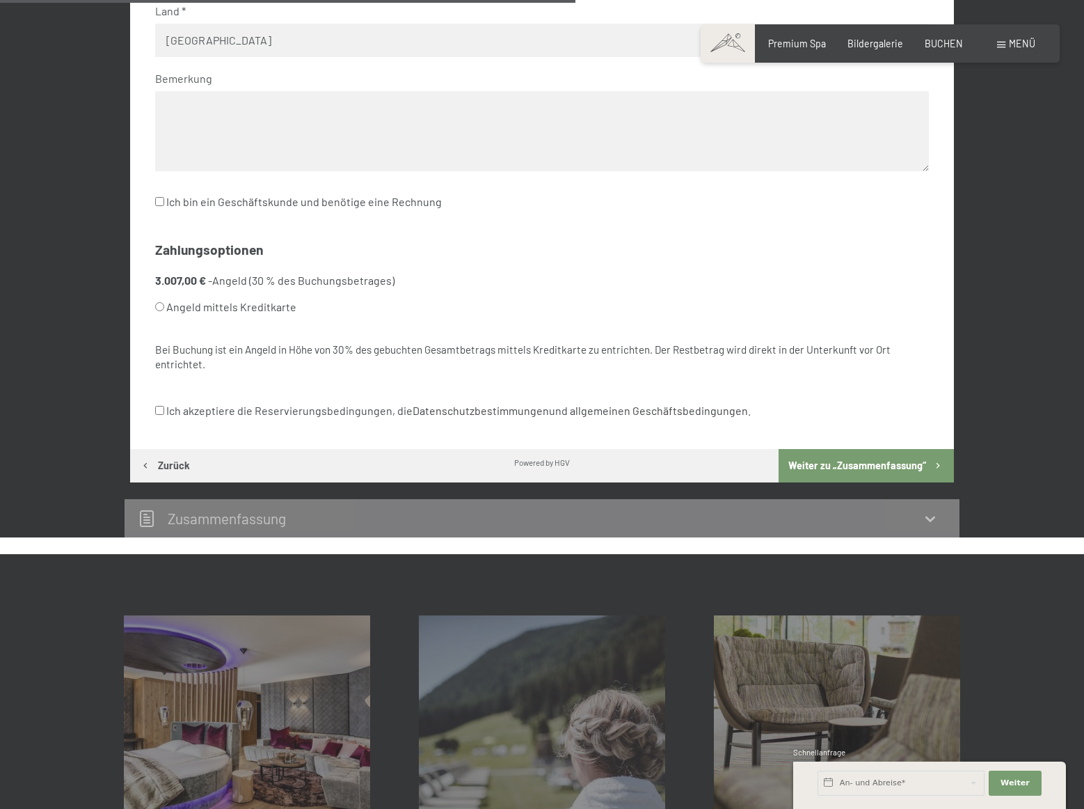
click at [160, 410] on input "Ich akzeptiere die Reservierungsbedingungen, die Datenschutzbestimmungen und al…" at bounding box center [159, 410] width 9 height 9
checkbox input "true"
click at [160, 306] on input "Angeld mittels Kreditkarte" at bounding box center [159, 306] width 9 height 9
radio input "true"
click at [860, 468] on button "Weiter zu „Zusammen­fassung“" at bounding box center [866, 465] width 175 height 33
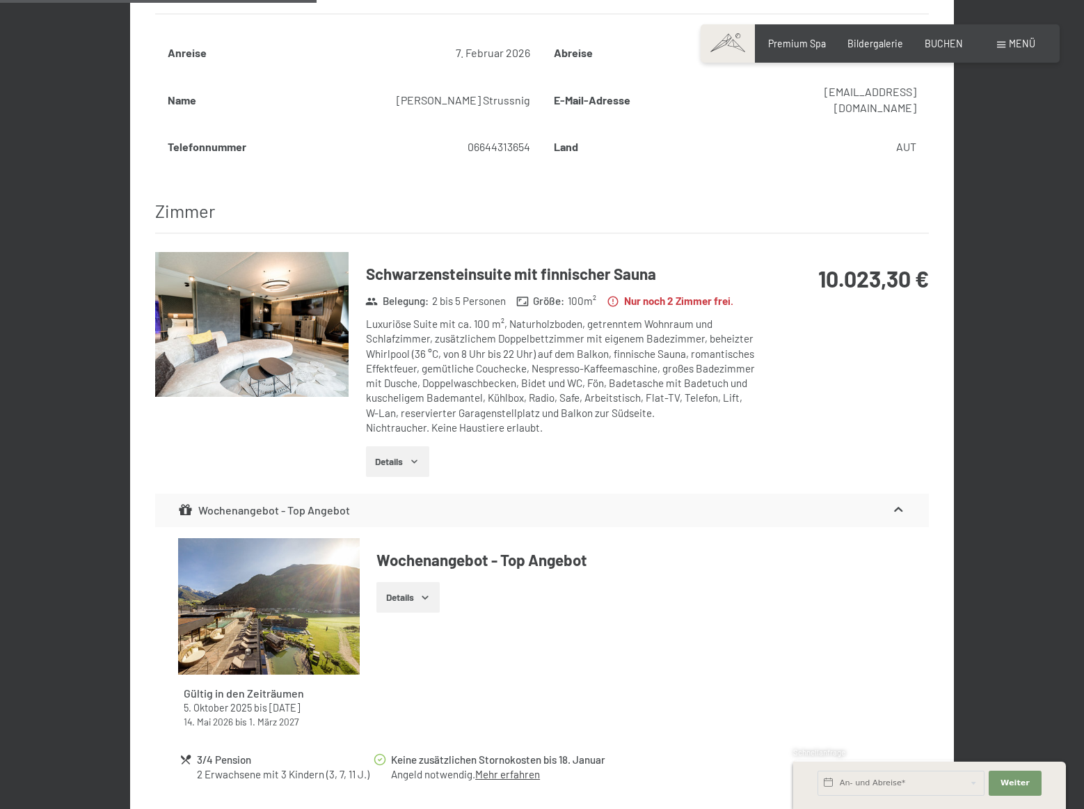
scroll to position [571, 0]
click at [399, 445] on button "Details" at bounding box center [397, 460] width 63 height 31
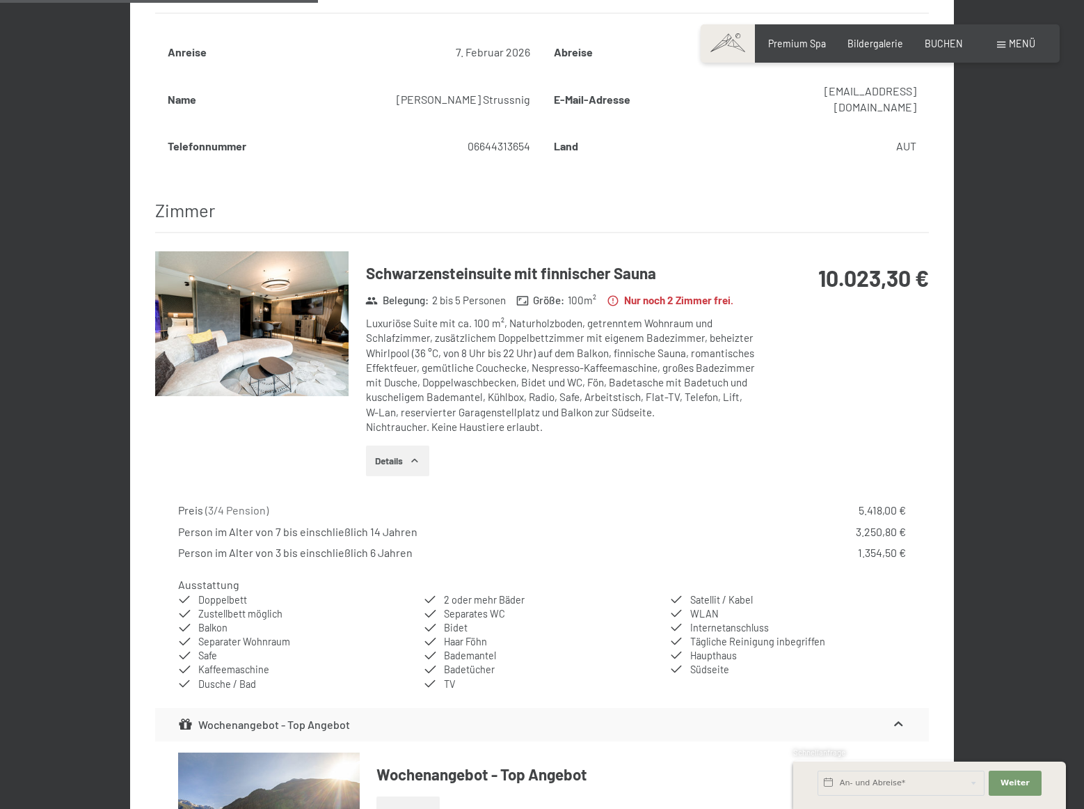
click at [392, 446] on button "Details" at bounding box center [397, 460] width 63 height 31
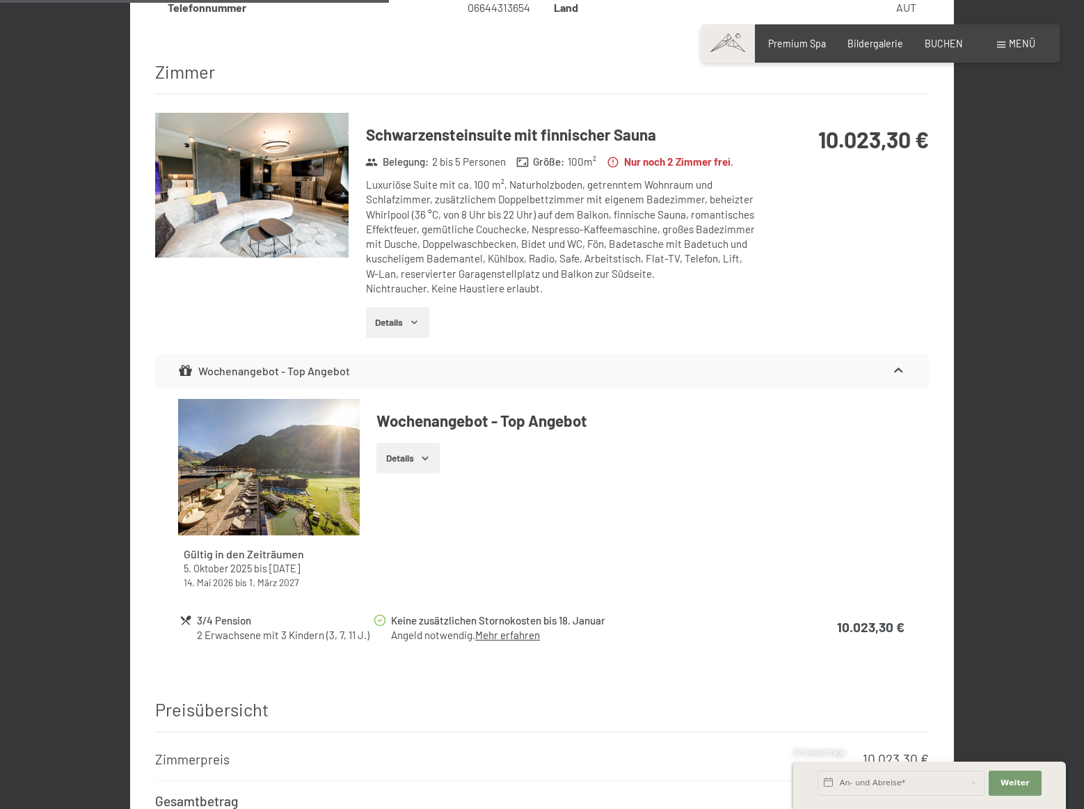
scroll to position [710, 0]
click at [424, 441] on span "Einwilligung Marketing*" at bounding box center [464, 444] width 115 height 14
click at [400, 441] on input "Einwilligung Marketing*" at bounding box center [393, 444] width 14 height 14
checkbox input "false"
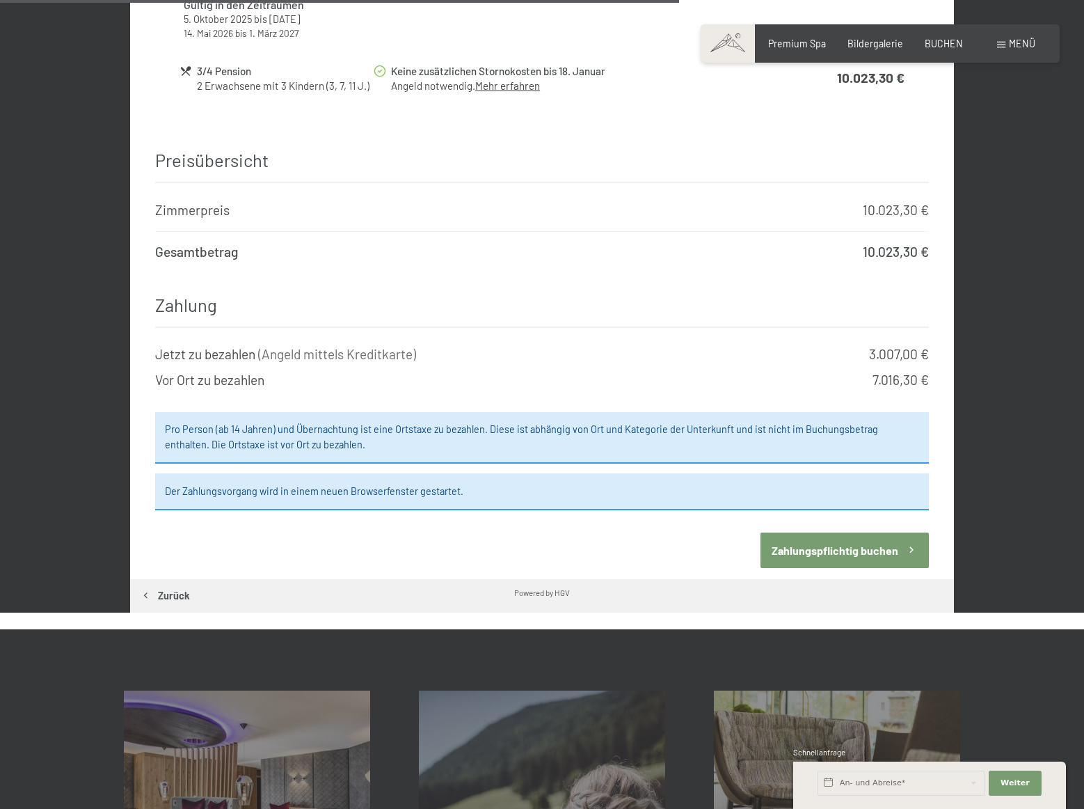
scroll to position [1267, 0]
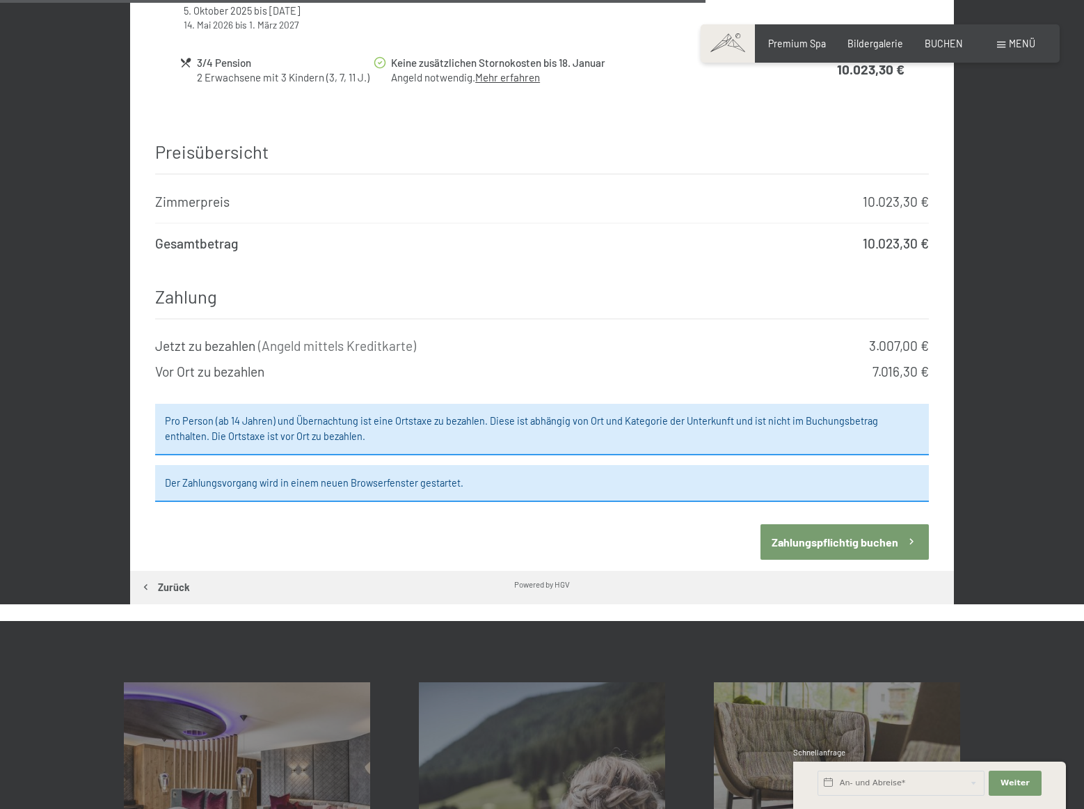
click at [846, 526] on button "Zahlungspflichtig buchen" at bounding box center [845, 541] width 168 height 35
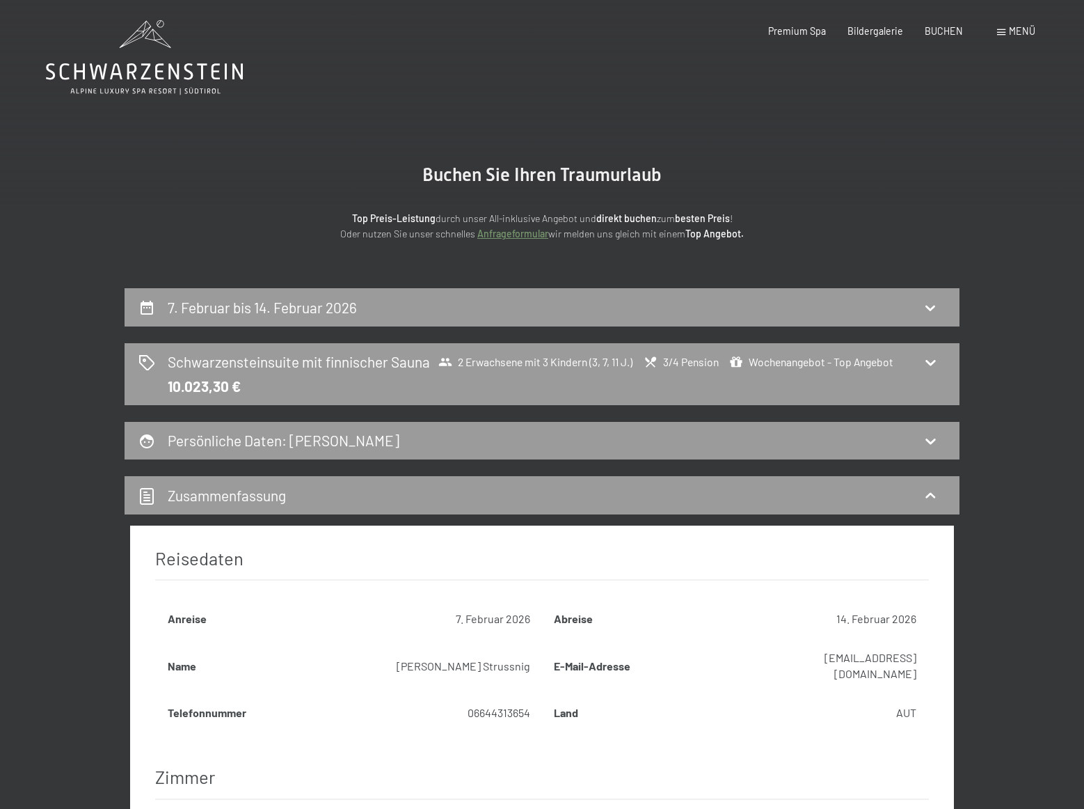
scroll to position [0, 0]
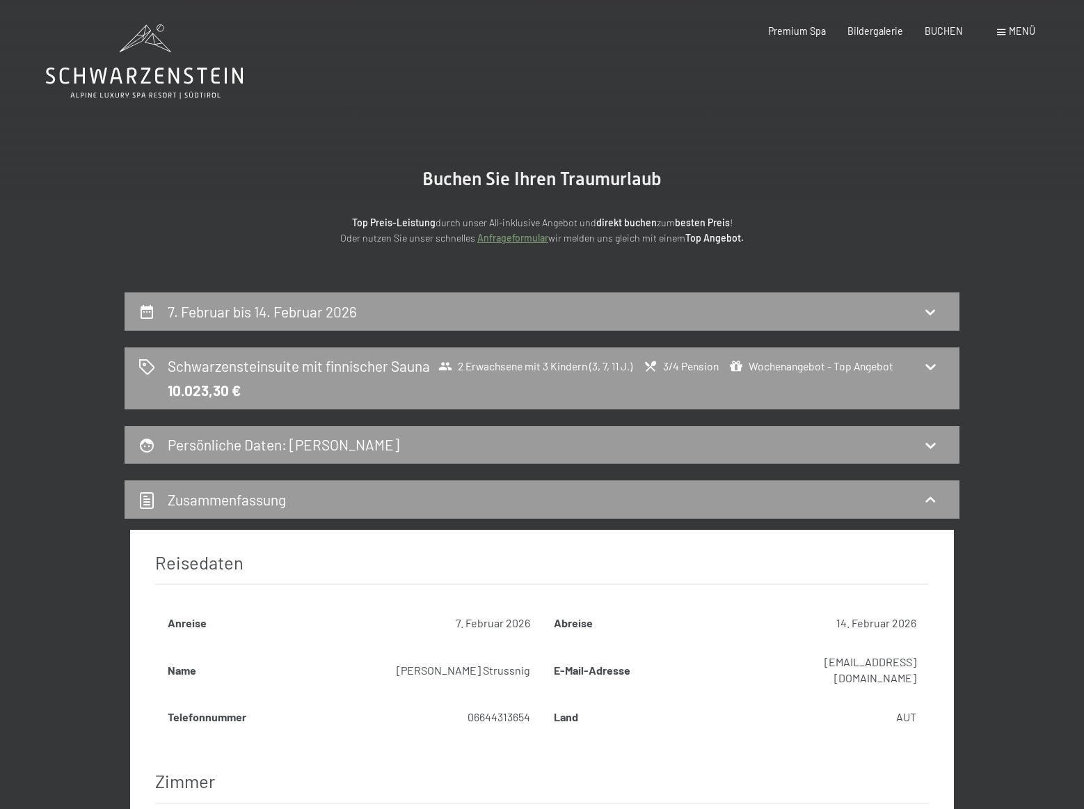
click at [930, 312] on icon at bounding box center [930, 311] width 17 height 17
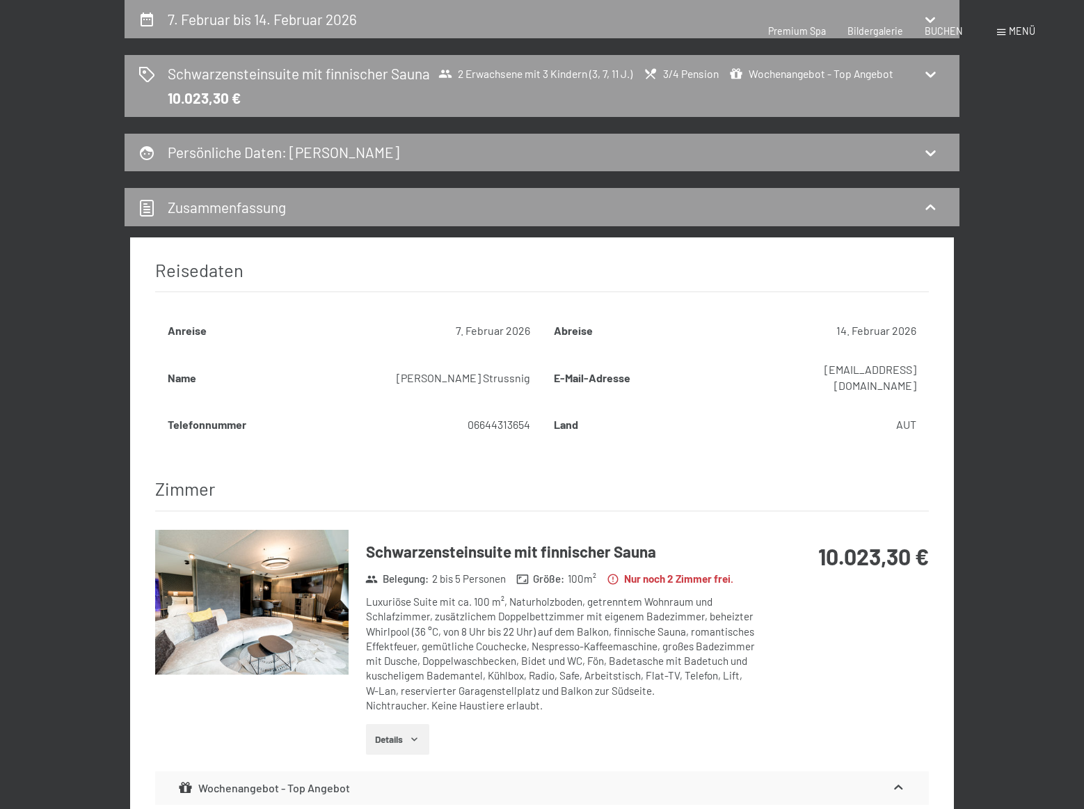
select select "3"
select select "7"
select select "11"
select select "2026-01-01"
select select "2026-02-01"
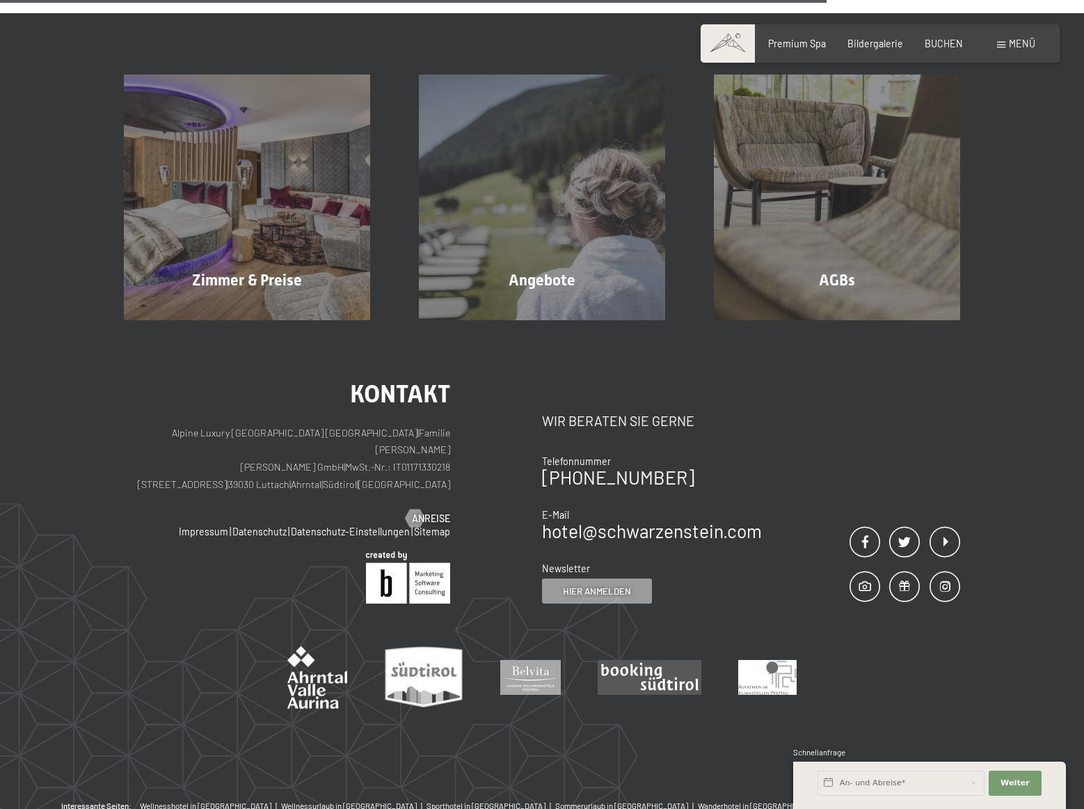
scroll to position [1121, 0]
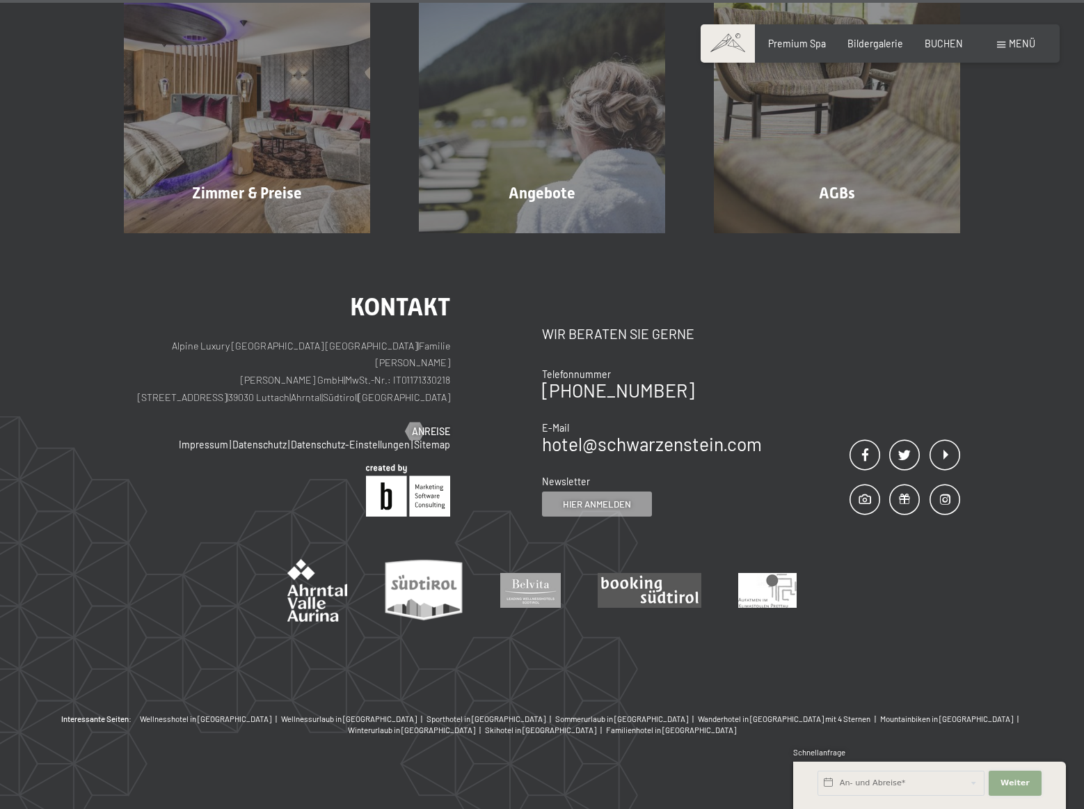
click at [1020, 784] on span "Weiter" at bounding box center [1015, 782] width 29 height 11
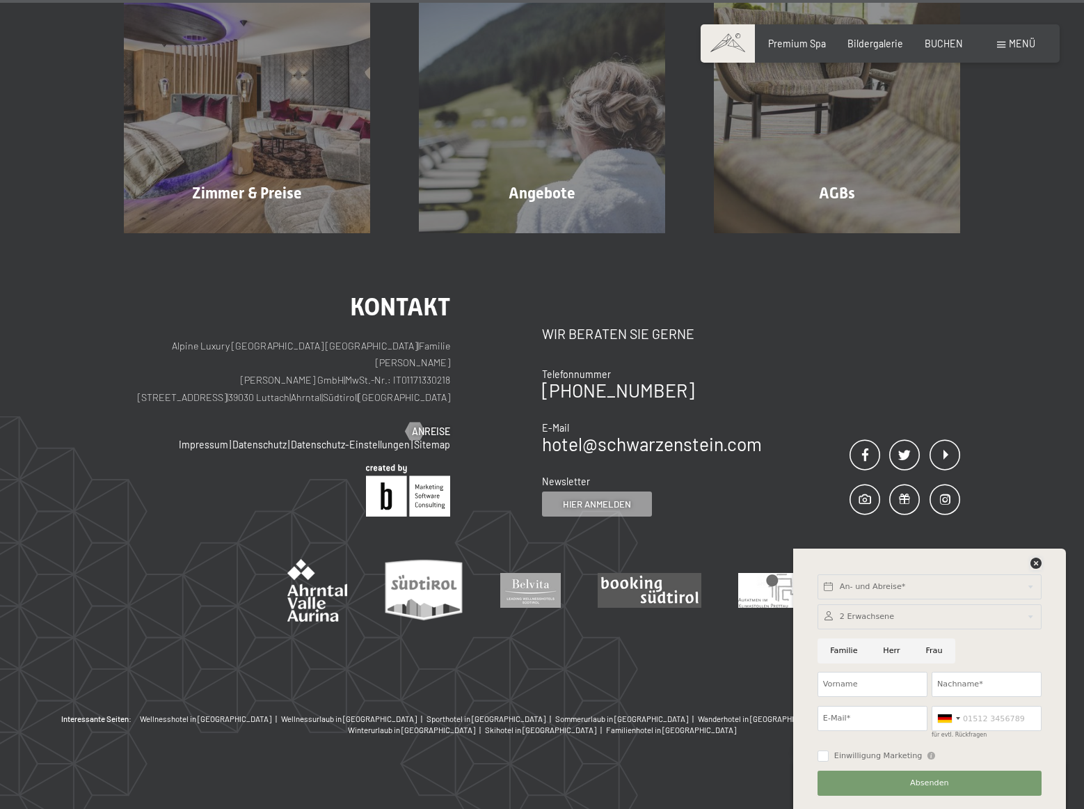
click at [1033, 563] on icon at bounding box center [1036, 562] width 11 height 11
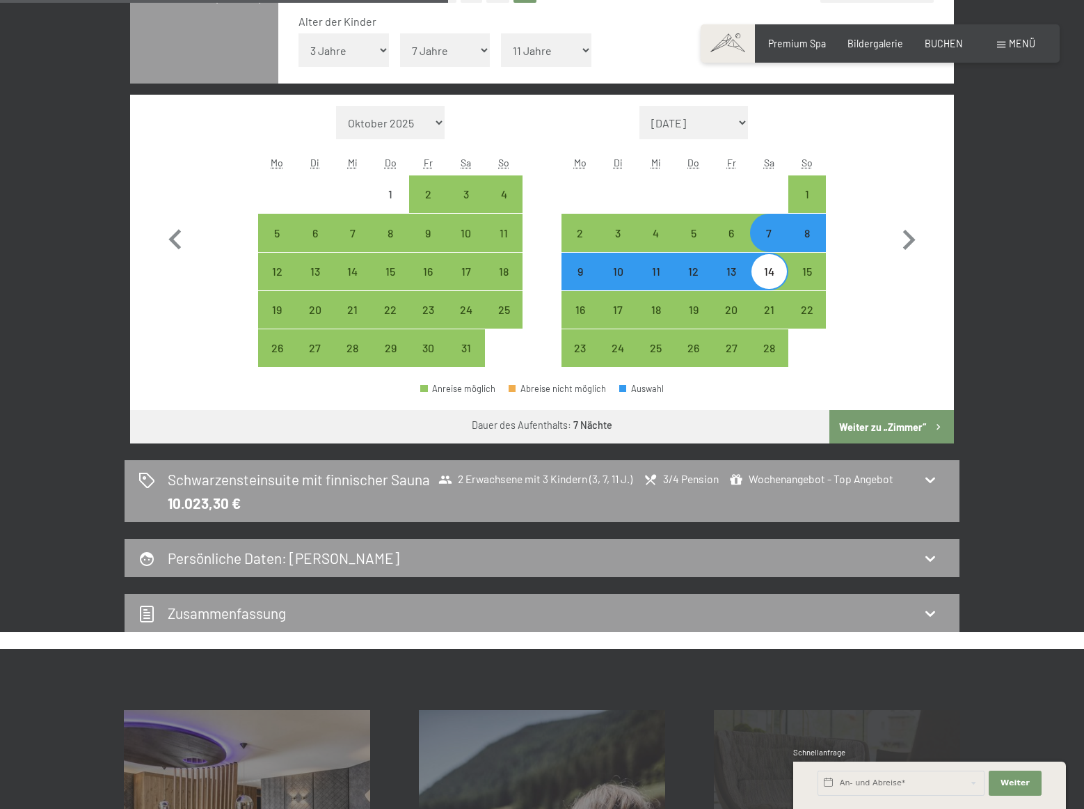
scroll to position [356, 0]
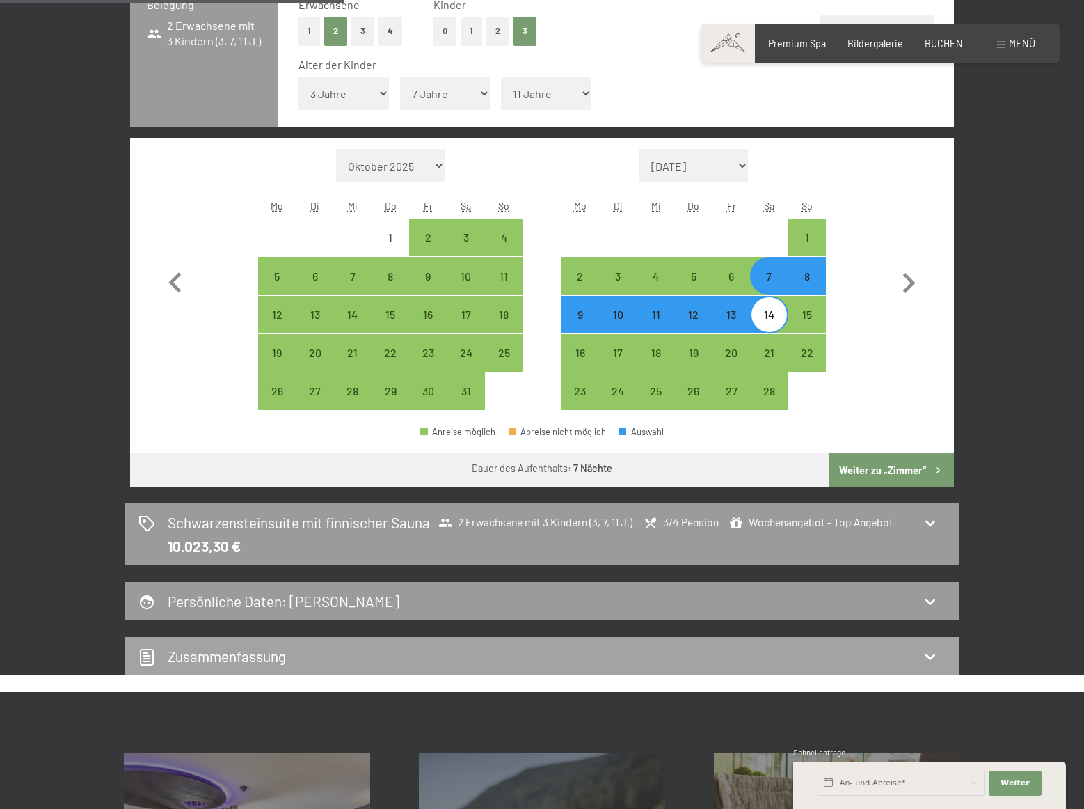
click at [933, 658] on icon at bounding box center [930, 656] width 17 height 17
select select "2026-01-01"
select select "2026-02-01"
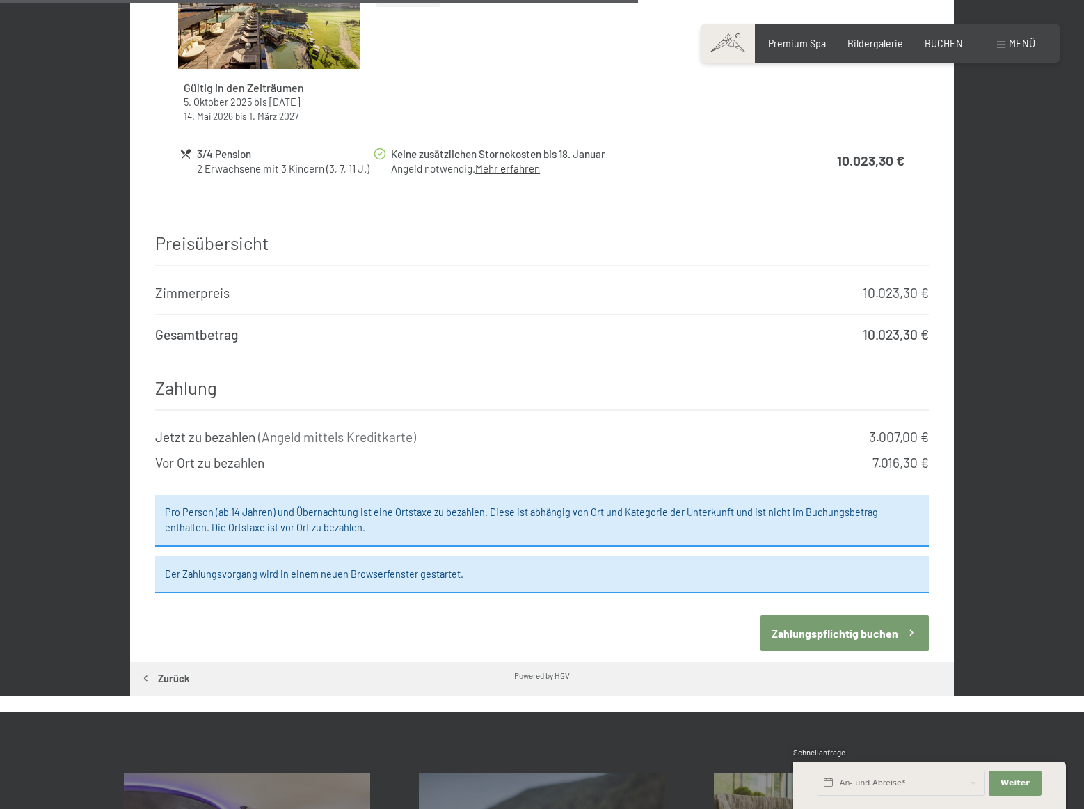
scroll to position [1197, 0]
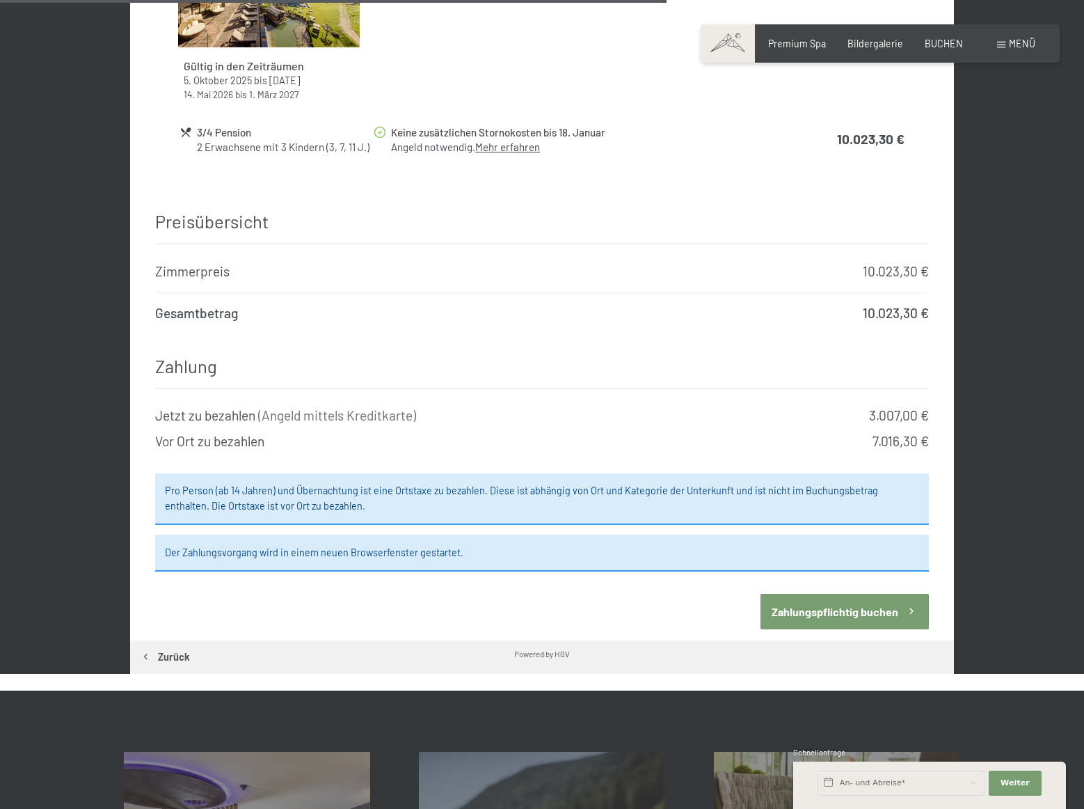
click at [866, 598] on button "Zahlungspflichtig buchen" at bounding box center [845, 611] width 168 height 35
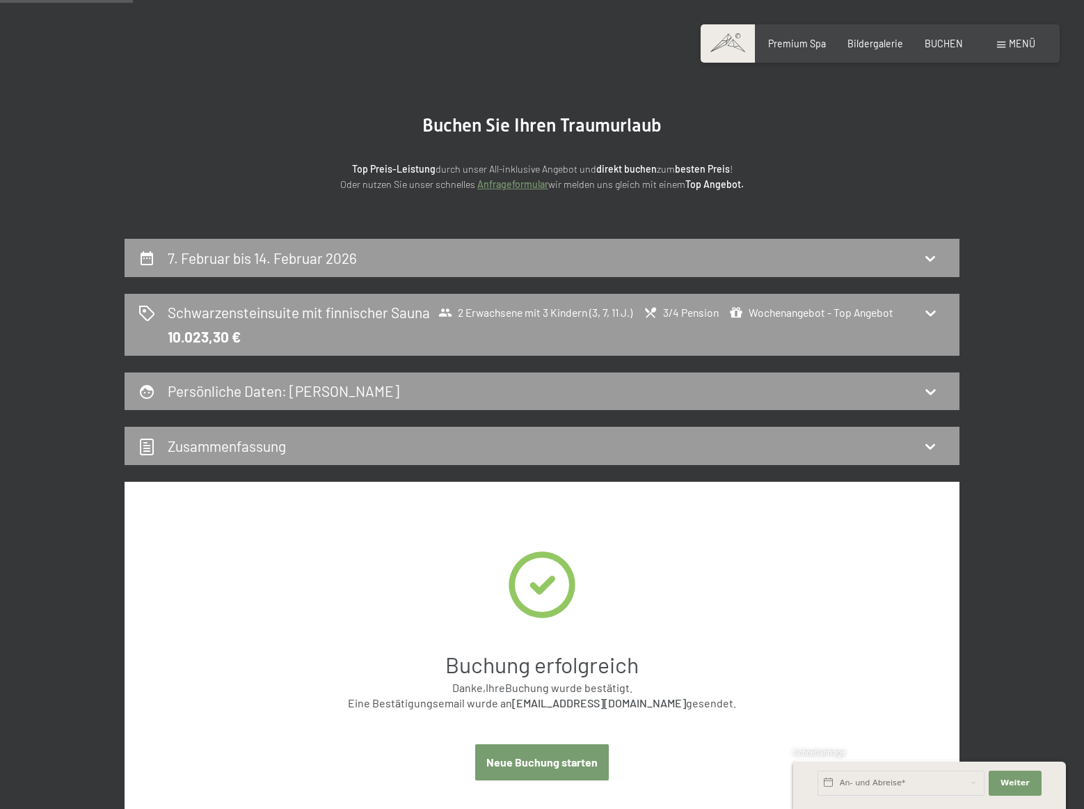
scroll to position [0, 0]
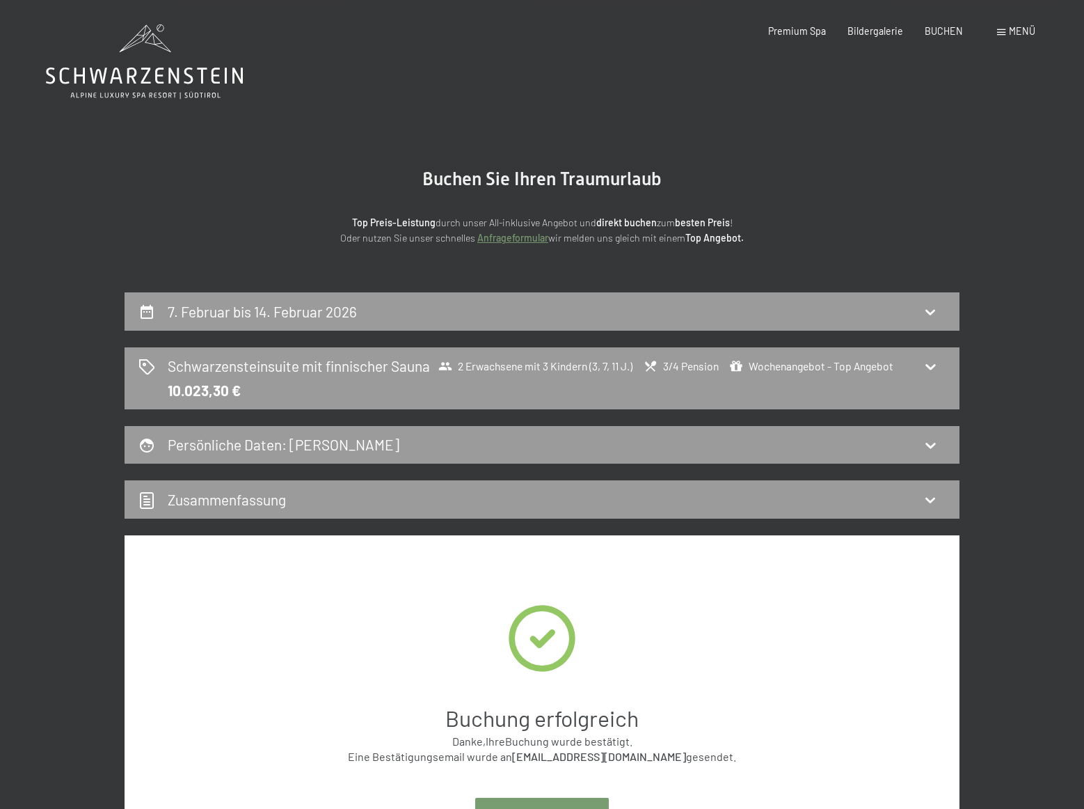
click at [939, 36] on div "BUCHEN" at bounding box center [944, 31] width 38 height 14
click at [944, 28] on span "BUCHEN" at bounding box center [944, 29] width 38 height 12
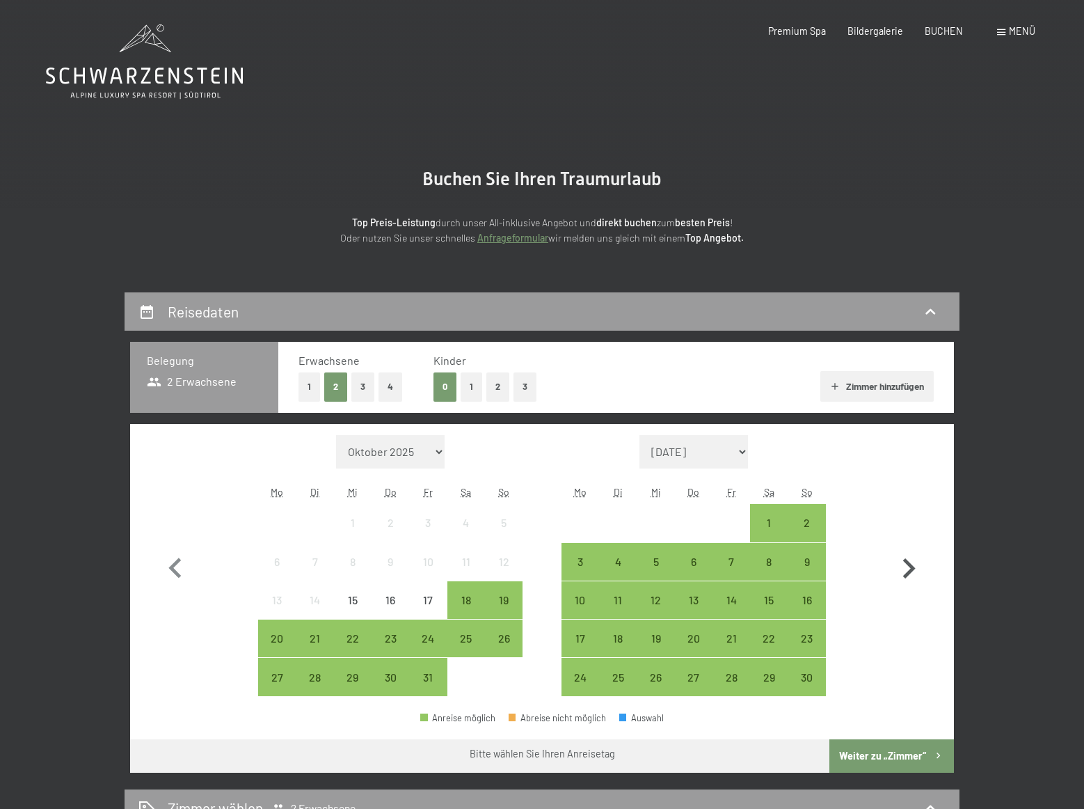
click at [910, 569] on icon "button" at bounding box center [909, 568] width 40 height 40
select select "2025-11-01"
select select "2025-12-01"
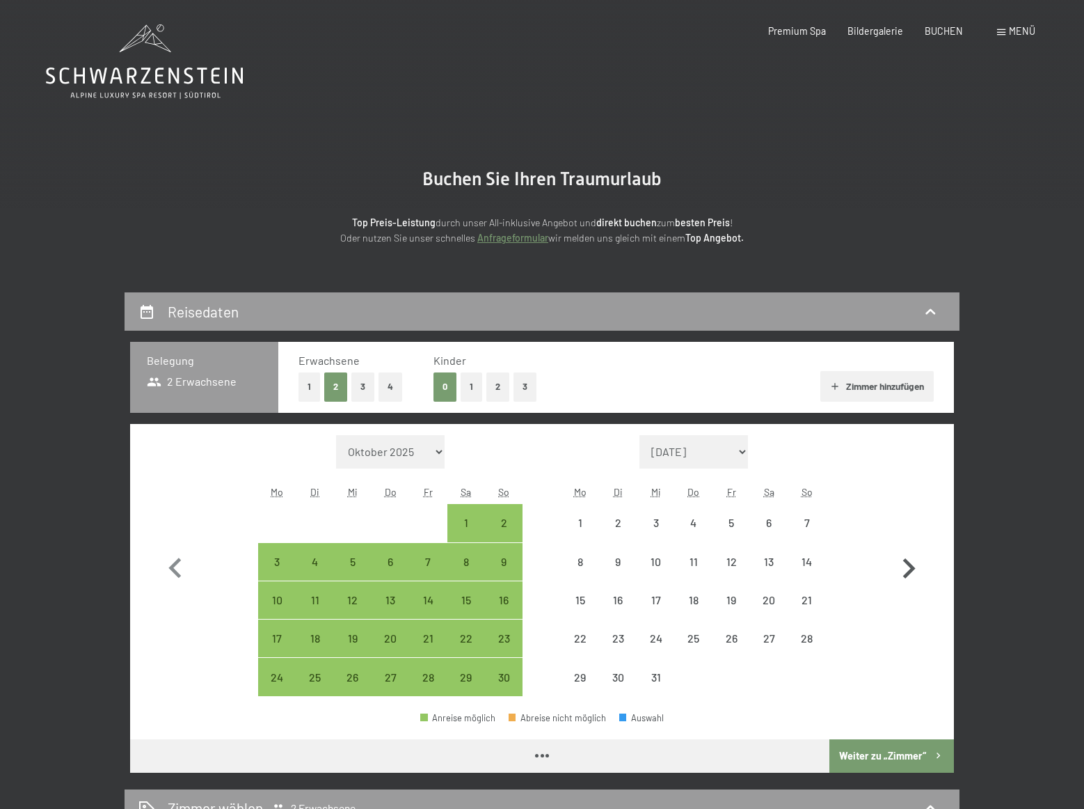
click at [910, 569] on icon "button" at bounding box center [909, 568] width 40 height 40
select select "2025-12-01"
select select "2026-01-01"
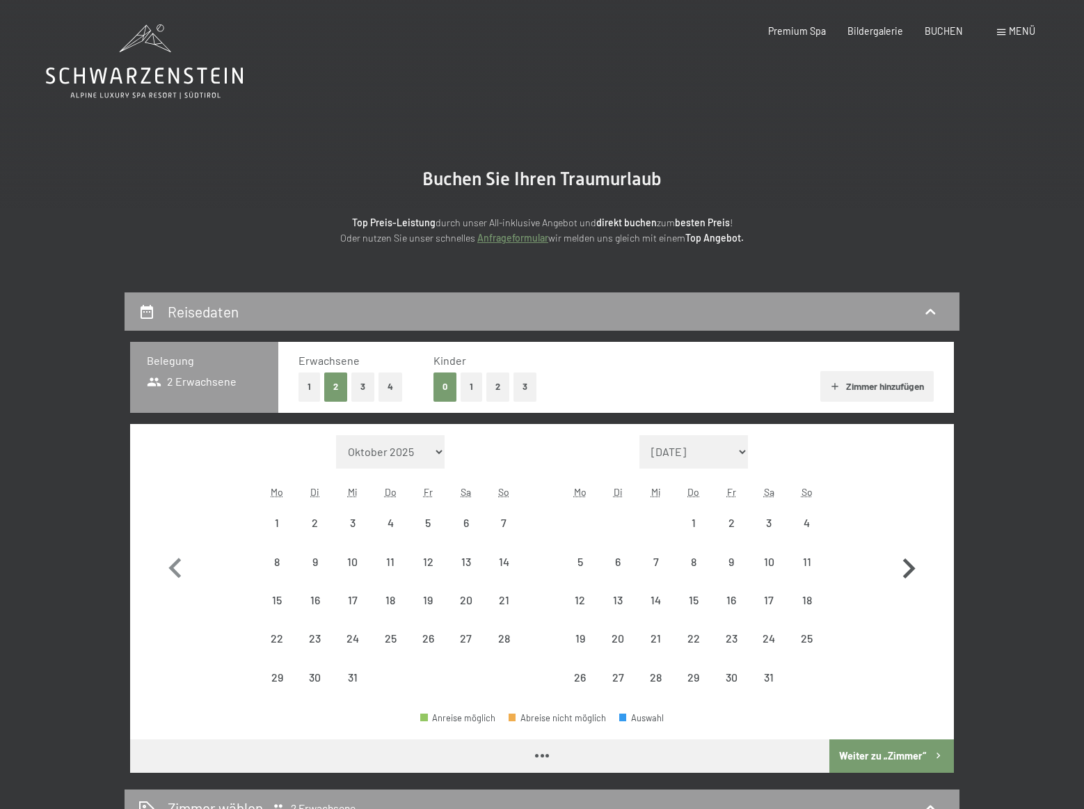
click at [910, 569] on icon "button" at bounding box center [909, 568] width 40 height 40
select select "2026-01-01"
select select "2026-02-01"
select select "2026-01-01"
select select "2026-02-01"
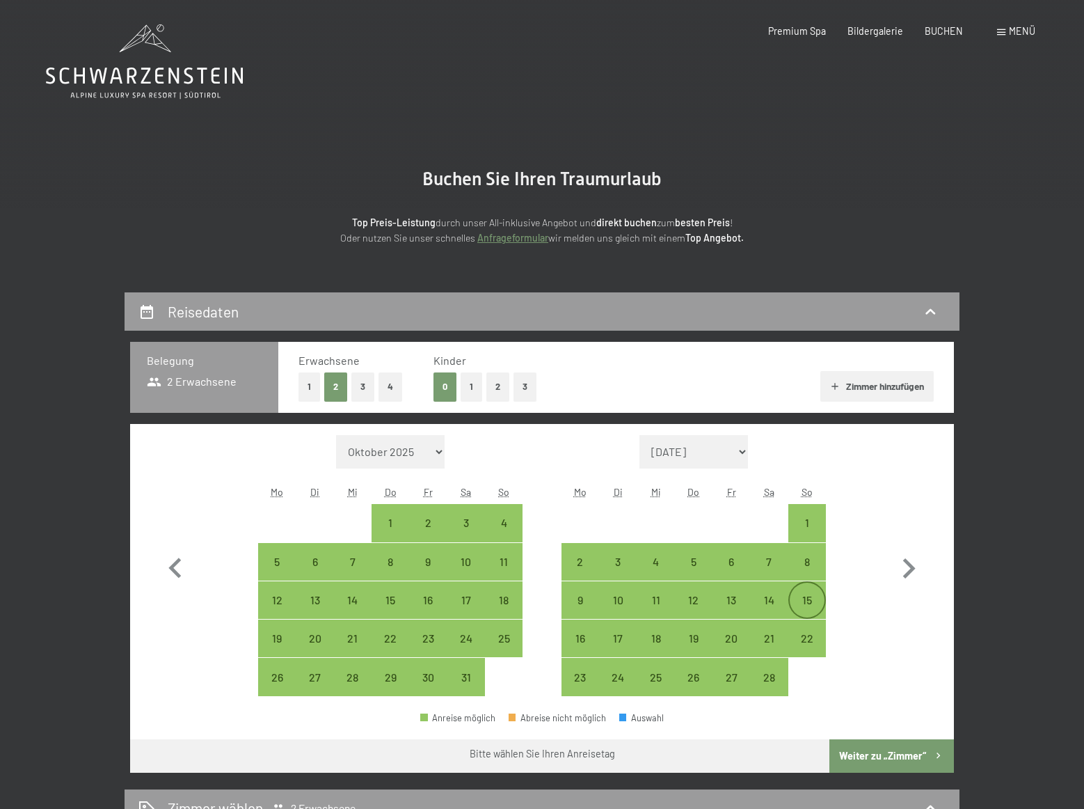
click at [805, 603] on div "15" at bounding box center [807, 611] width 35 height 35
select select "2026-01-01"
select select "2026-02-01"
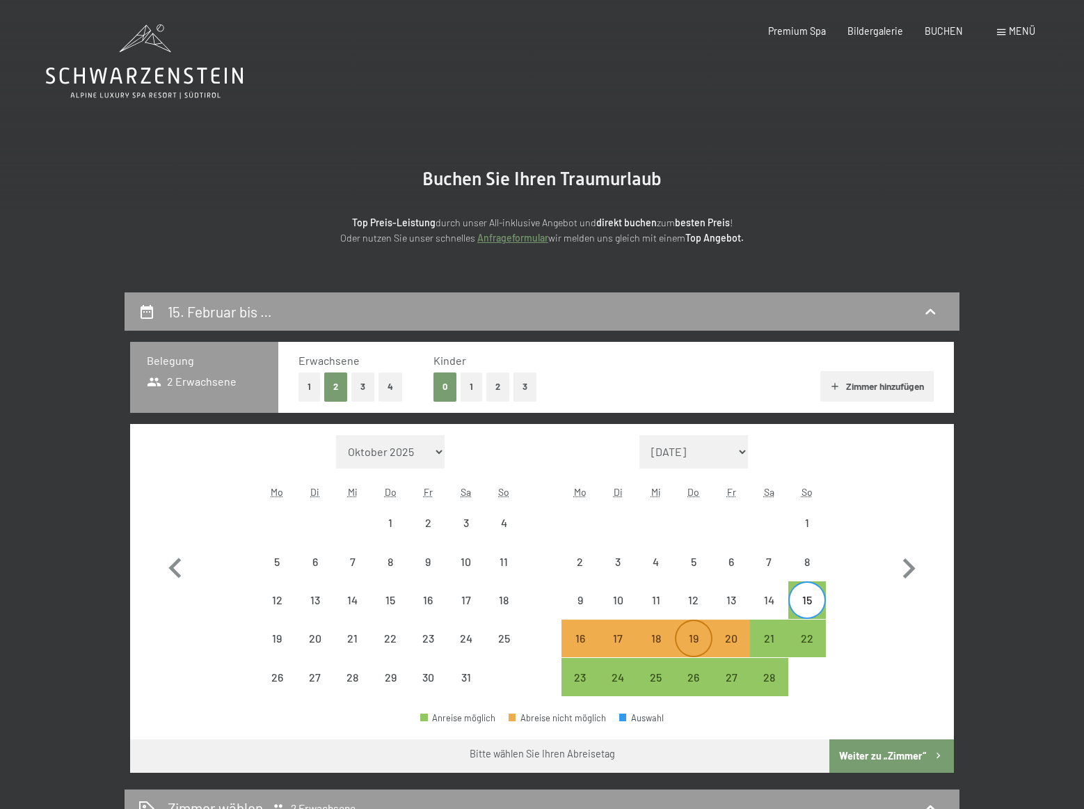
click at [694, 644] on div "19" at bounding box center [693, 650] width 35 height 35
select select "2026-01-01"
select select "2026-02-01"
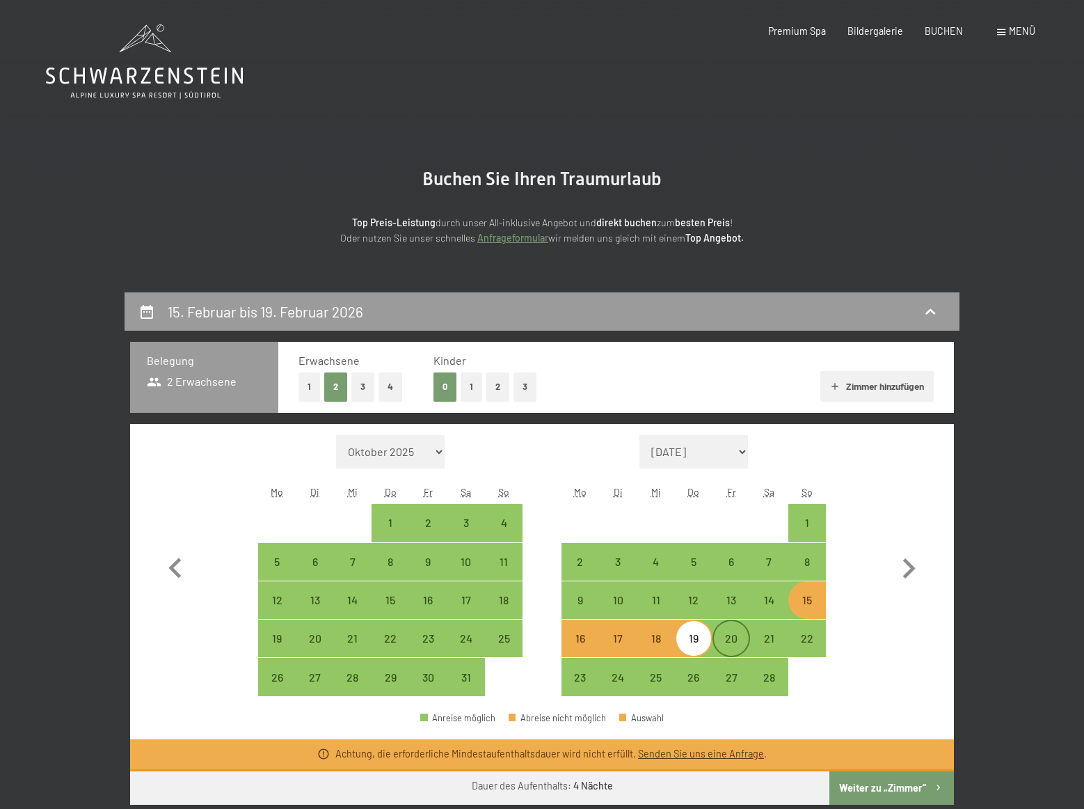
click at [731, 643] on div "20" at bounding box center [731, 650] width 35 height 35
select select "2026-01-01"
select select "2026-02-01"
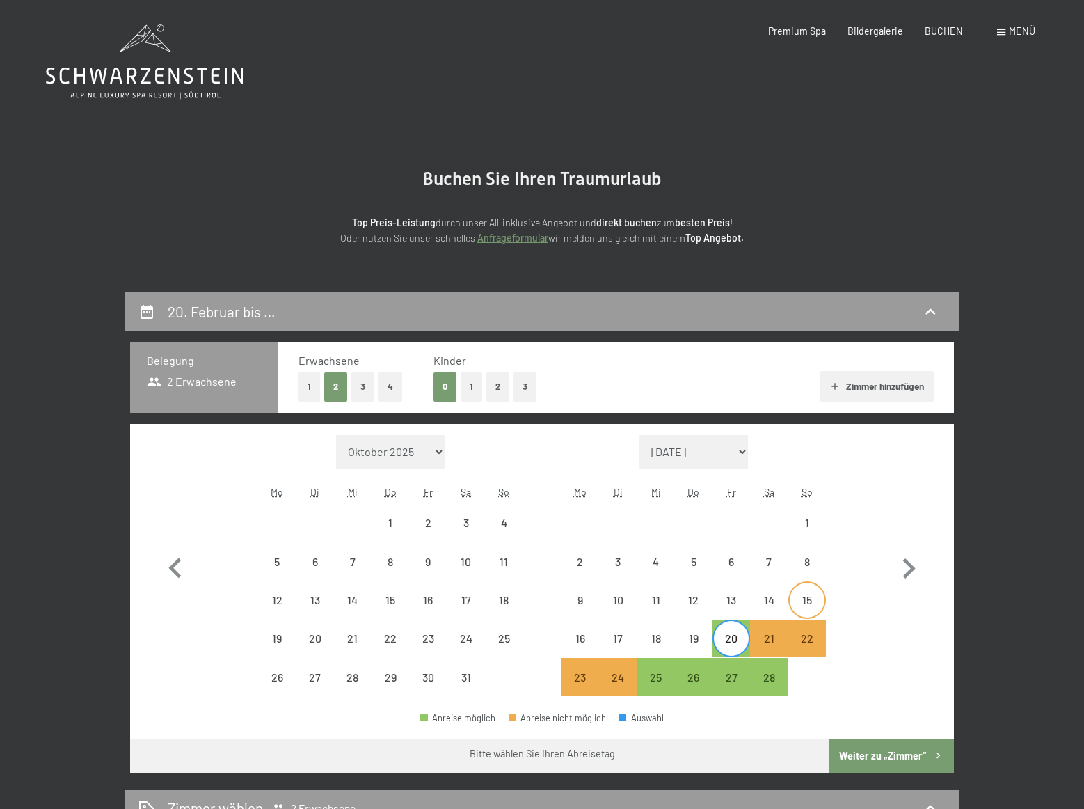
click at [808, 599] on div "15" at bounding box center [807, 611] width 35 height 35
select select "2026-01-01"
select select "2026-02-01"
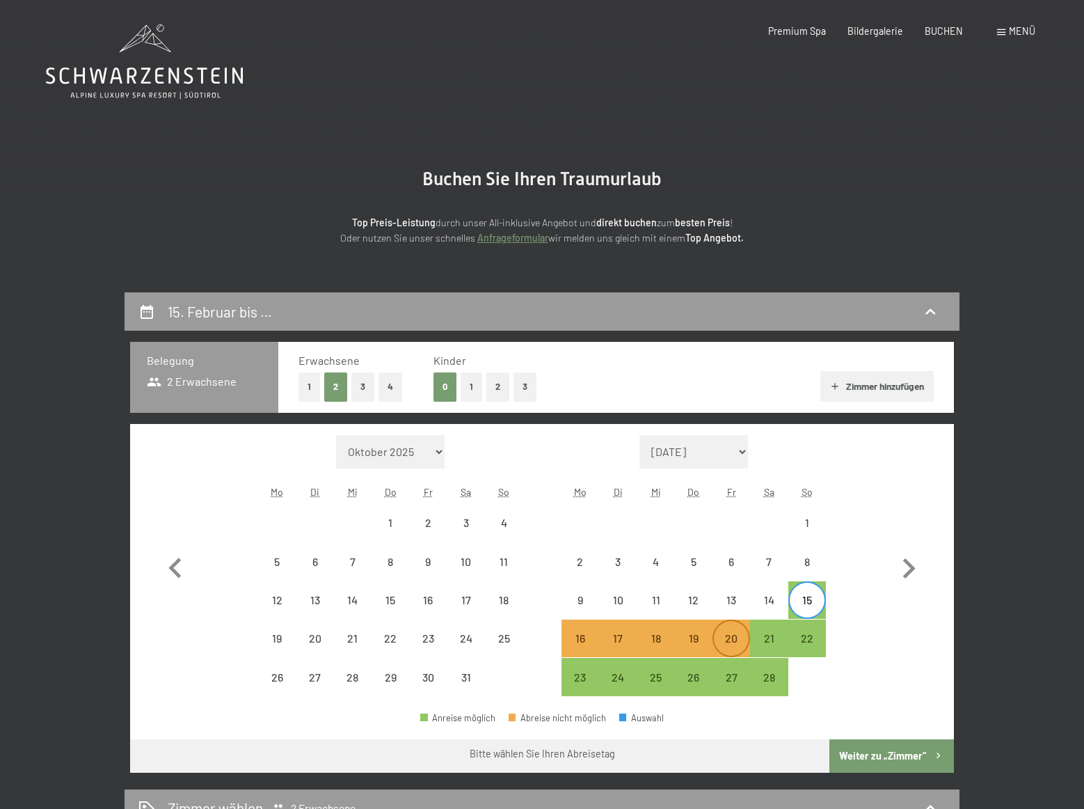
click at [734, 637] on div "20" at bounding box center [731, 650] width 35 height 35
select select "2026-01-01"
select select "2026-02-01"
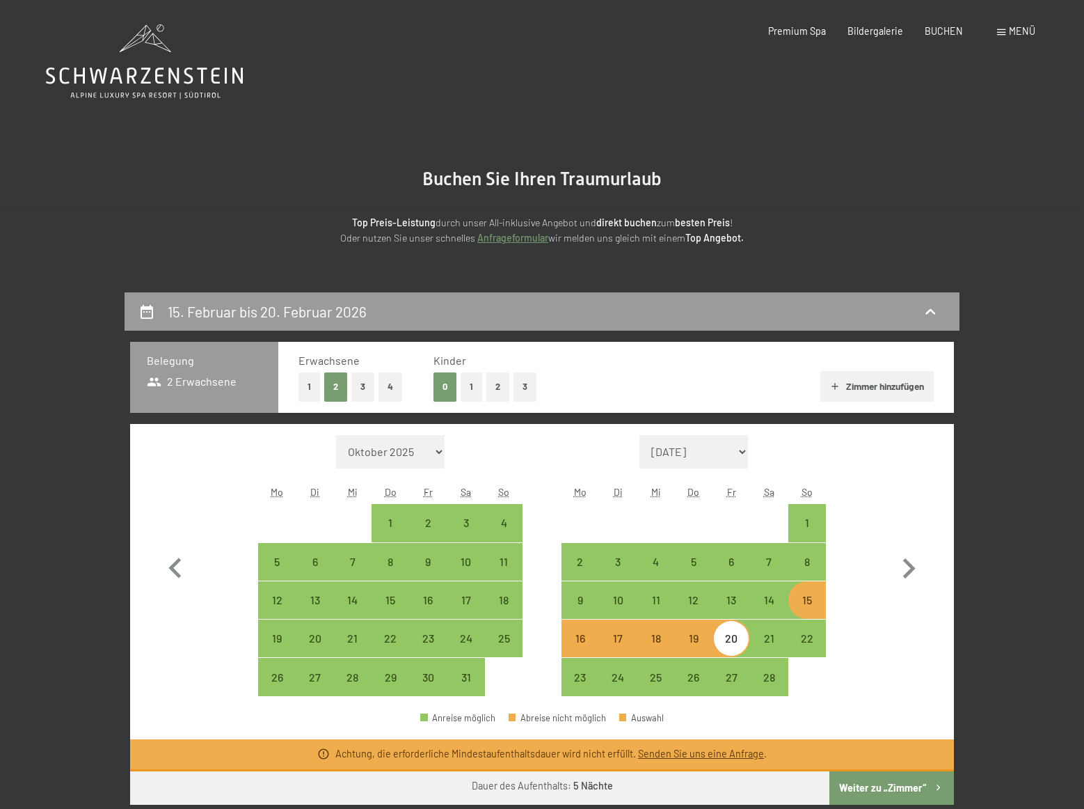
click at [808, 602] on div "15" at bounding box center [807, 611] width 35 height 35
select select "2026-01-01"
select select "2026-02-01"
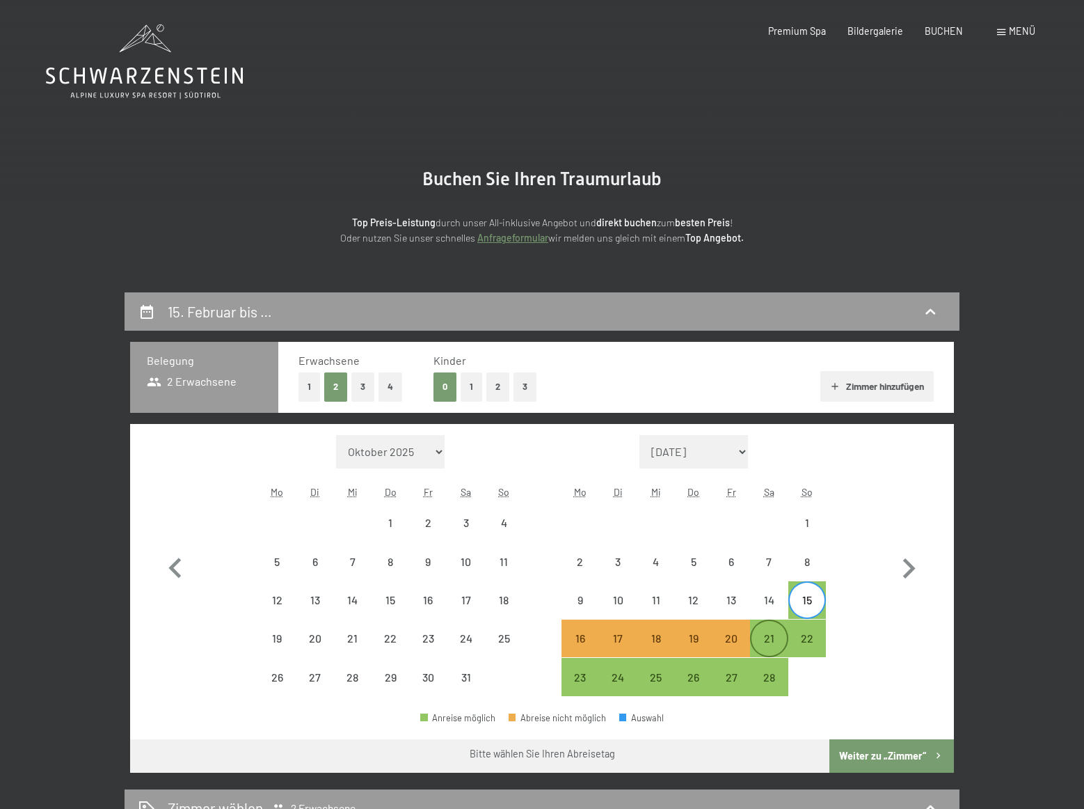
click at [772, 635] on div "21" at bounding box center [769, 650] width 35 height 35
select select "2026-01-01"
select select "2026-02-01"
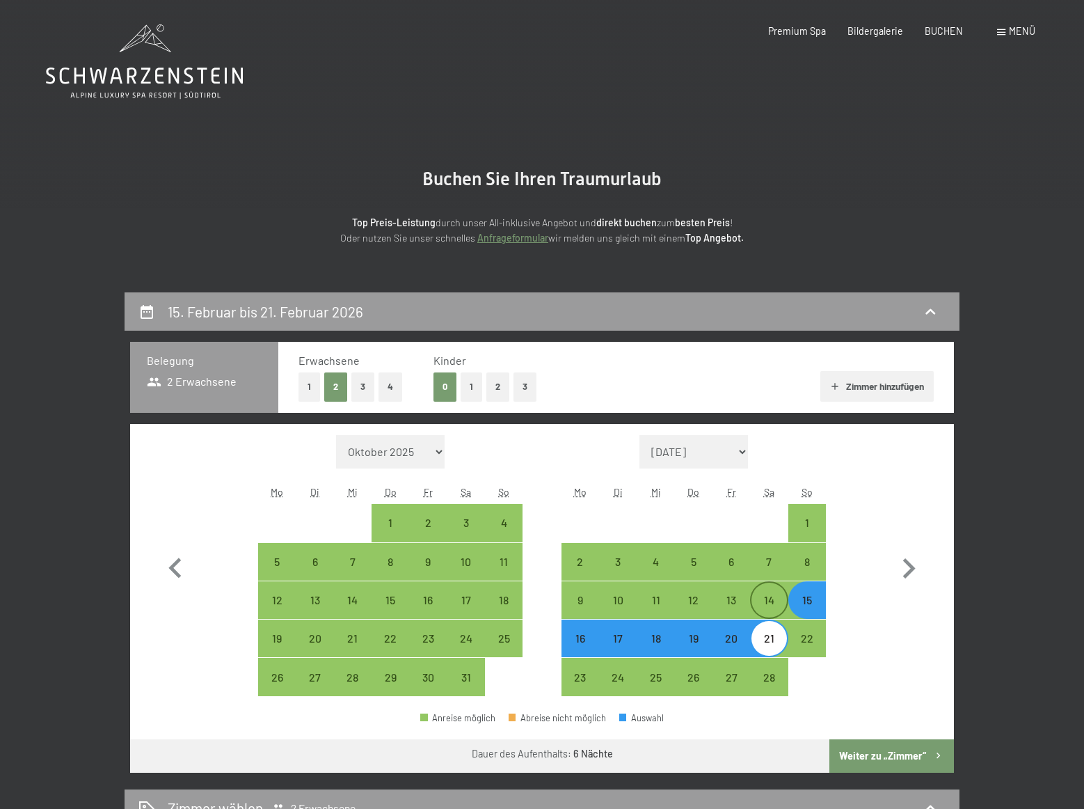
click at [775, 601] on div "14" at bounding box center [769, 611] width 35 height 35
select select "2026-01-01"
select select "2026-02-01"
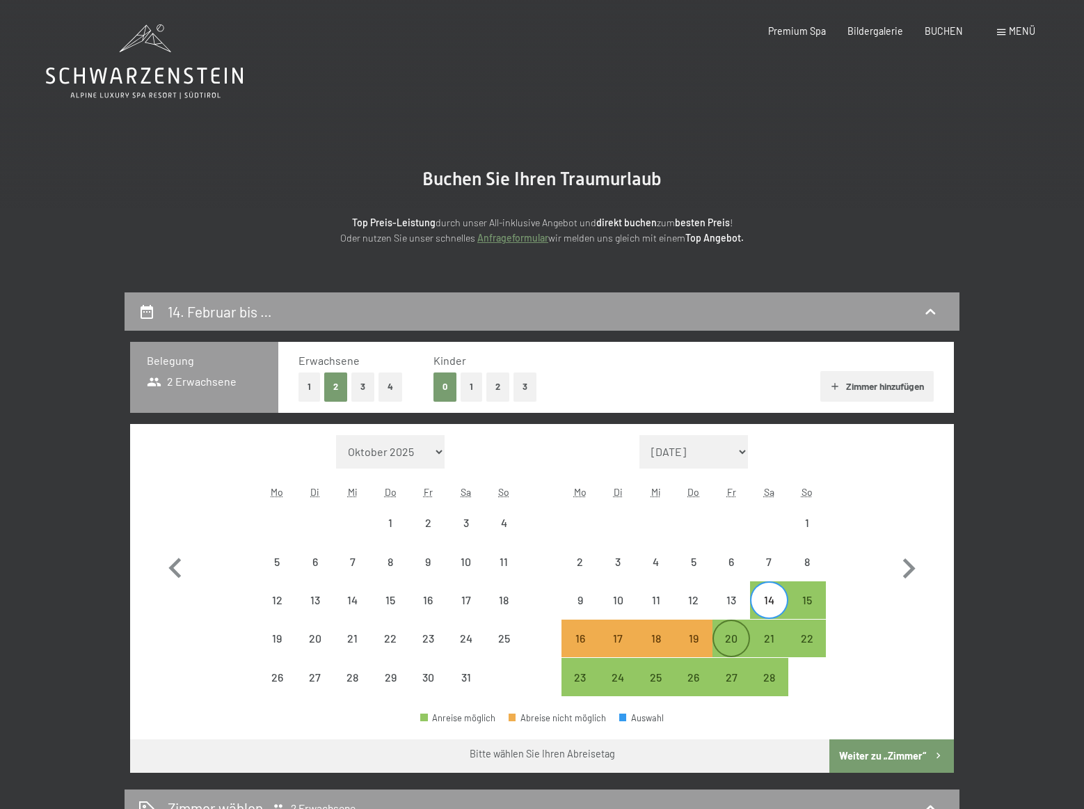
click at [734, 643] on div "20" at bounding box center [731, 650] width 35 height 35
select select "2026-01-01"
select select "2026-02-01"
